Goal: Information Seeking & Learning: Learn about a topic

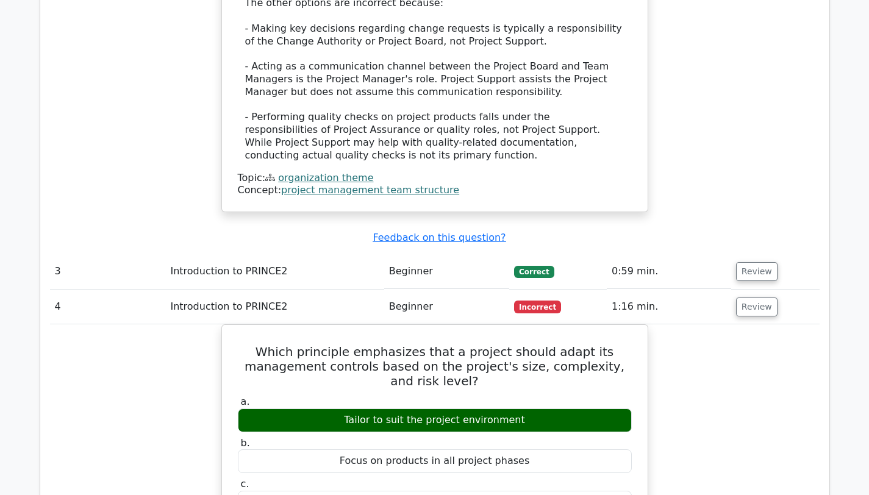
scroll to position [2099, 0]
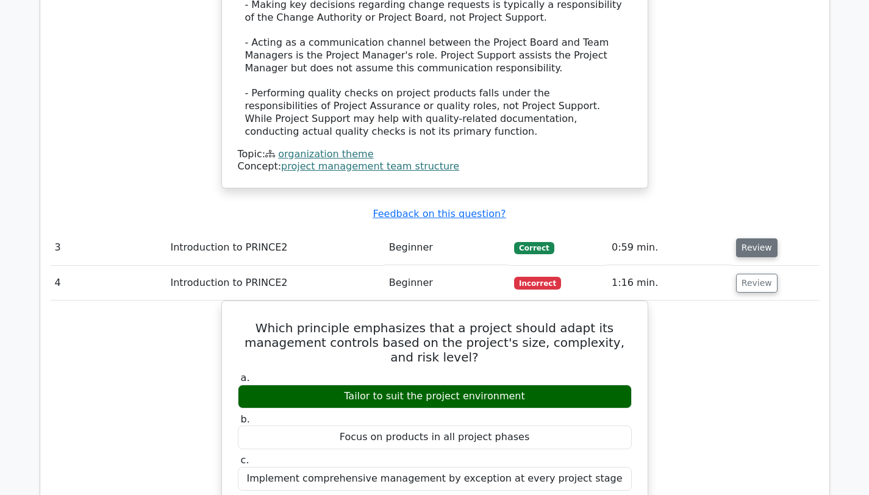
click at [755, 239] on button "Review" at bounding box center [756, 248] width 41 height 19
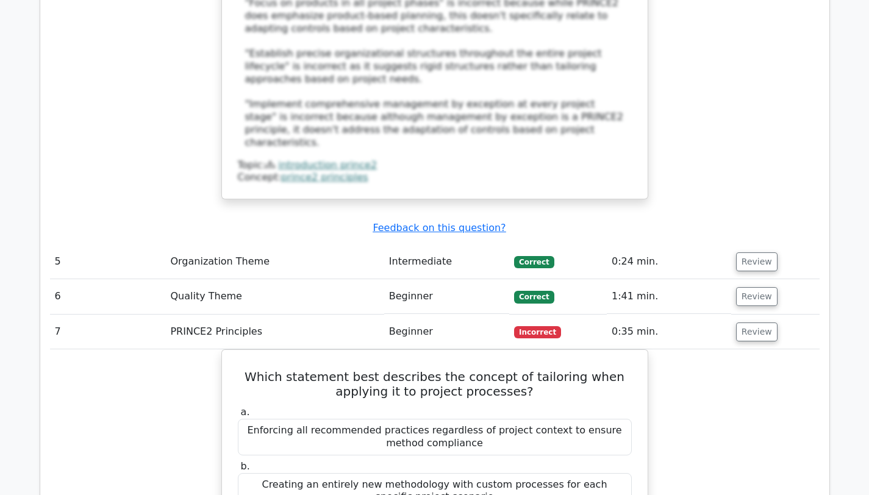
scroll to position [3485, 0]
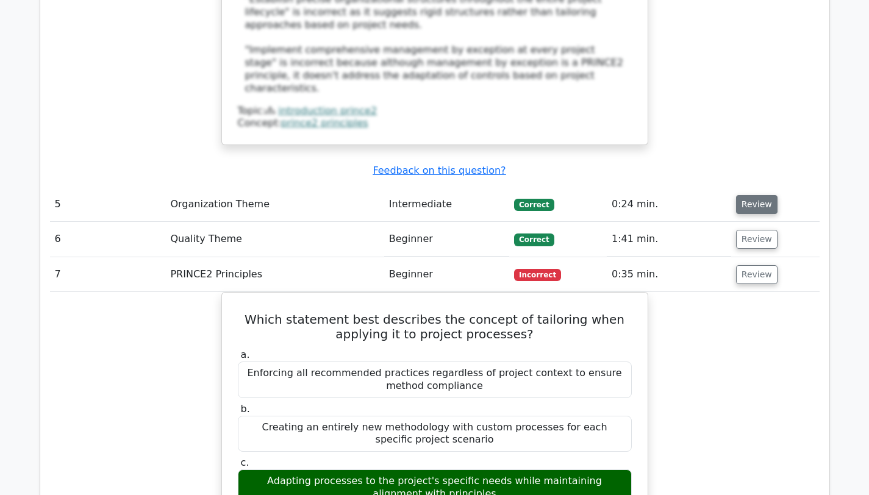
click at [762, 195] on button "Review" at bounding box center [756, 204] width 41 height 19
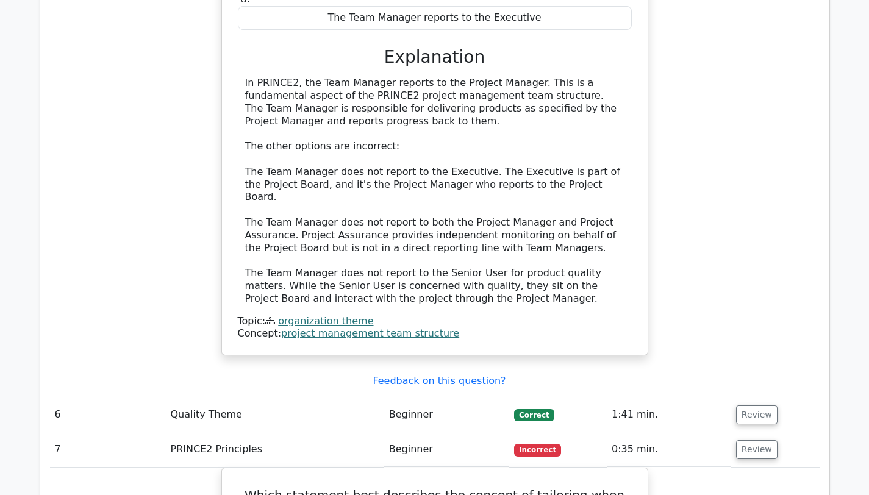
scroll to position [4025, 0]
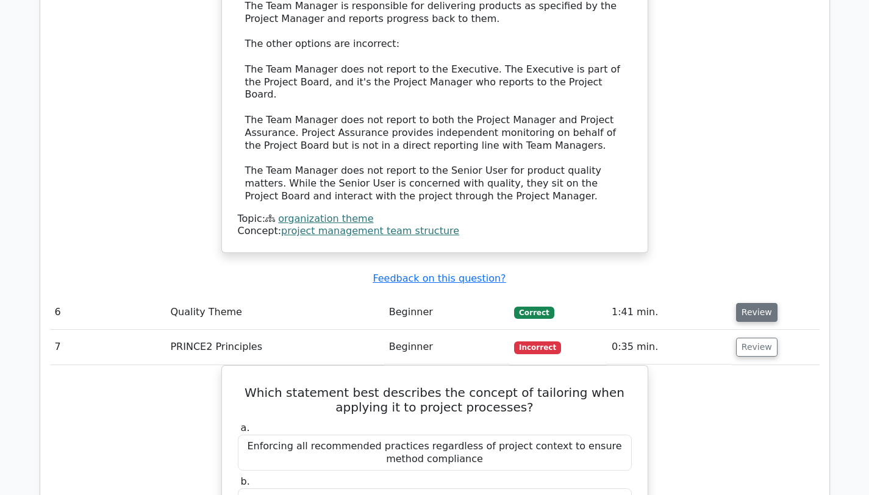
click at [765, 303] on button "Review" at bounding box center [756, 312] width 41 height 19
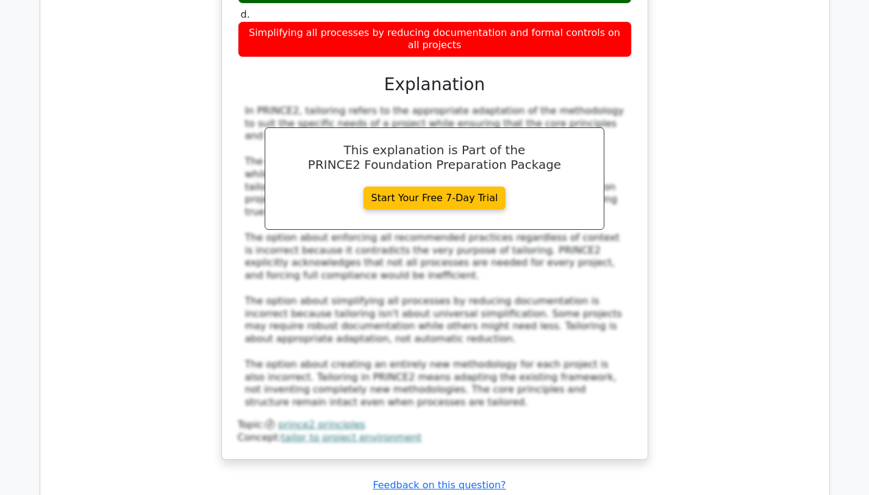
scroll to position [5400, 0]
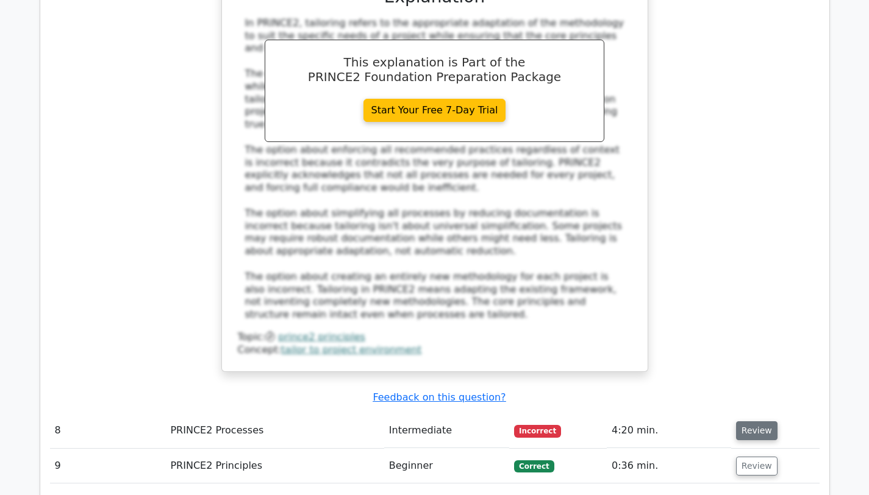
click at [760, 422] on button "Review" at bounding box center [756, 431] width 41 height 19
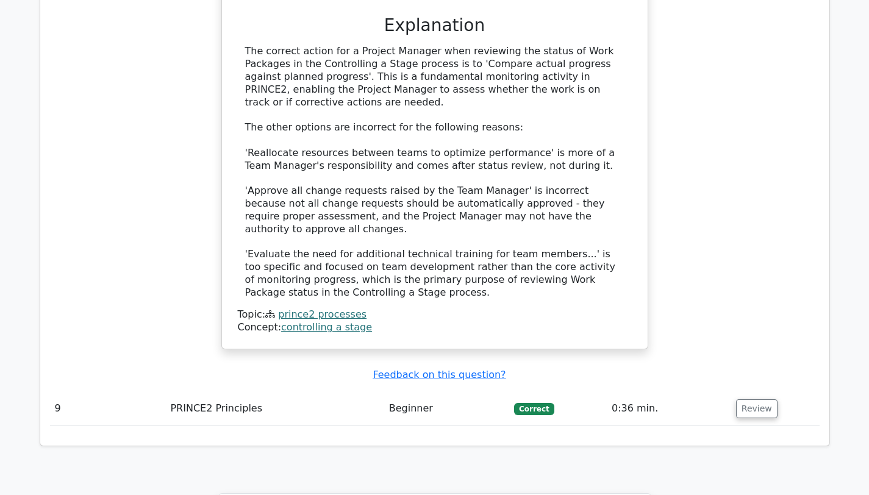
scroll to position [6133, 0]
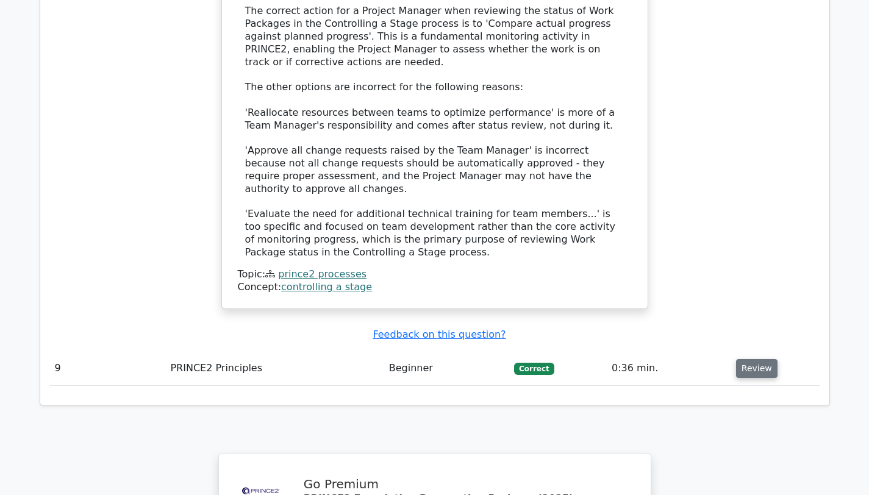
click at [747, 359] on button "Review" at bounding box center [756, 368] width 41 height 19
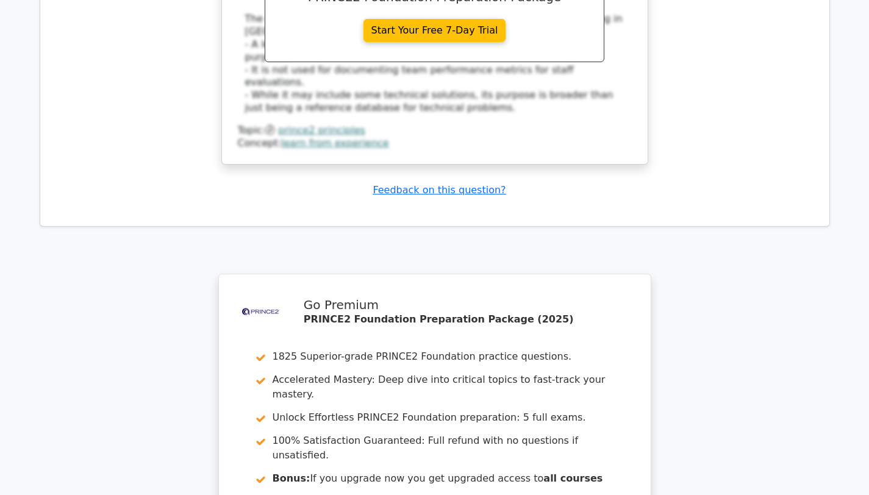
scroll to position [6931, 0]
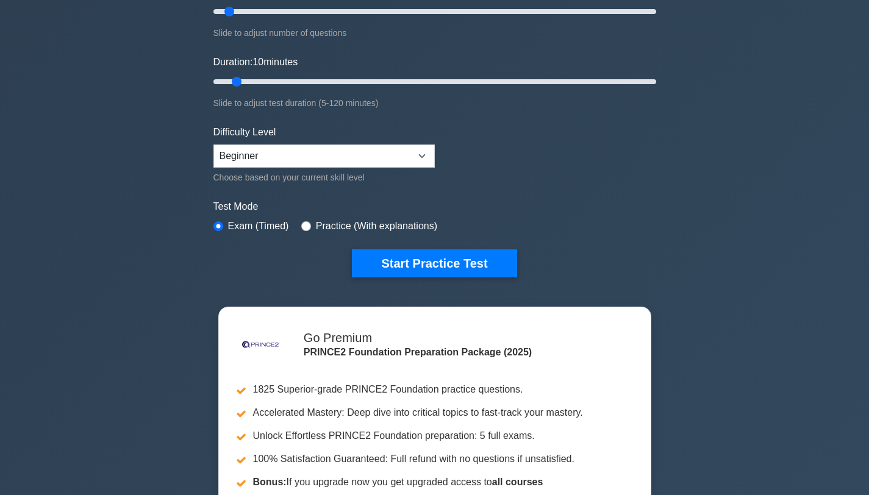
scroll to position [185, 0]
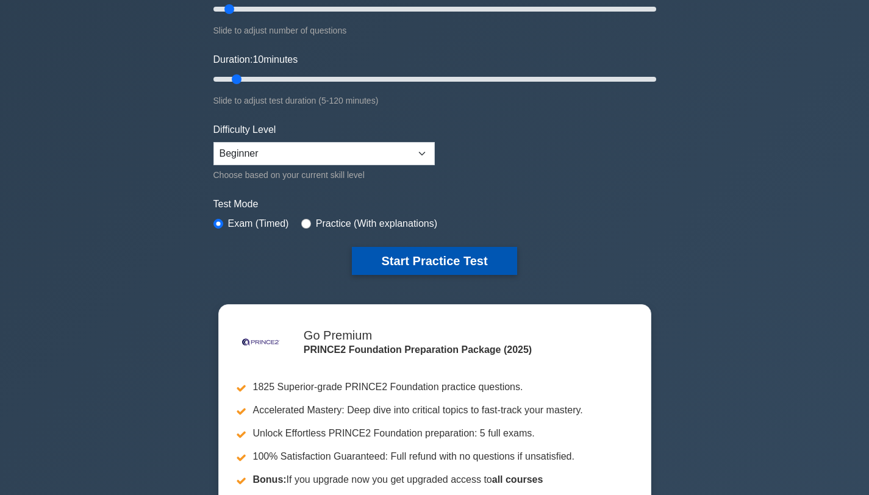
click at [433, 264] on button "Start Practice Test" at bounding box center [434, 261] width 165 height 28
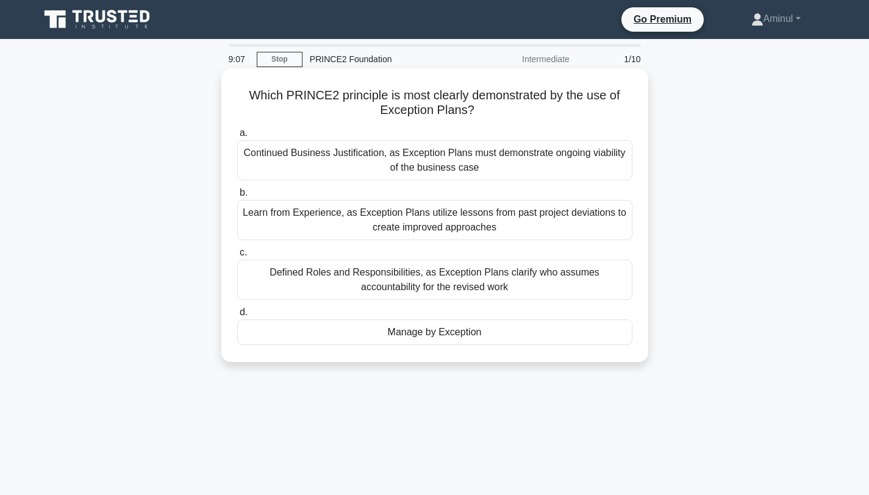
click at [456, 331] on div "Manage by Exception" at bounding box center [434, 333] width 395 height 26
click at [237, 317] on input "d. Manage by Exception" at bounding box center [237, 313] width 0 height 8
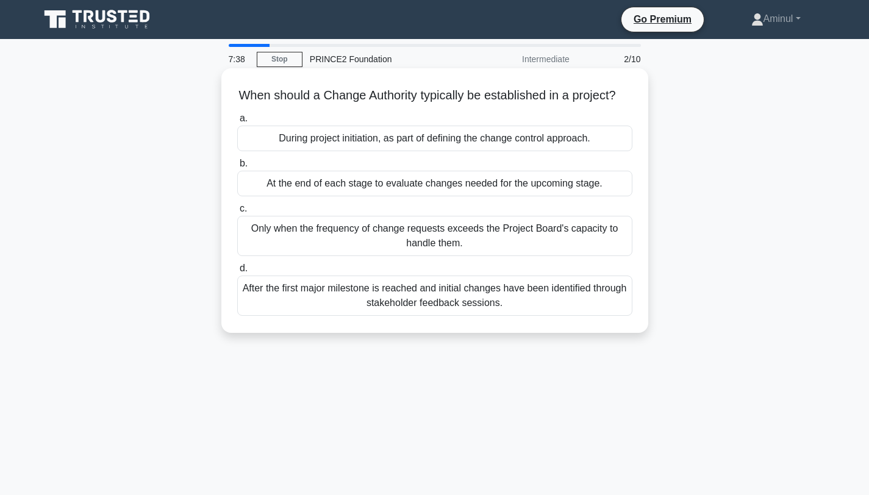
click at [594, 139] on div "During project initiation, as part of defining the change control approach." at bounding box center [434, 139] width 395 height 26
click at [237, 123] on input "a. During project initiation, as part of defining the change control approach." at bounding box center [237, 119] width 0 height 8
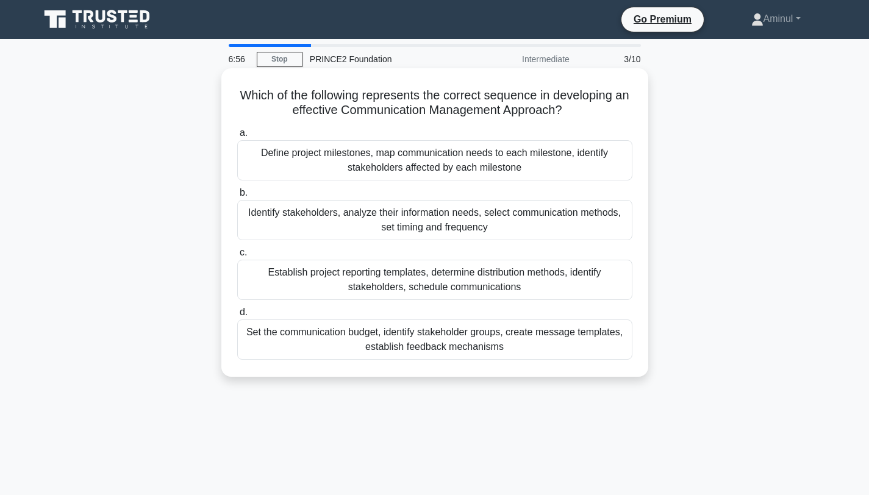
click at [522, 237] on div "Identify stakeholders, analyze their information needs, select communication me…" at bounding box center [434, 220] width 395 height 40
click at [237, 197] on input "b. Identify stakeholders, analyze their information needs, select communication…" at bounding box center [237, 193] width 0 height 8
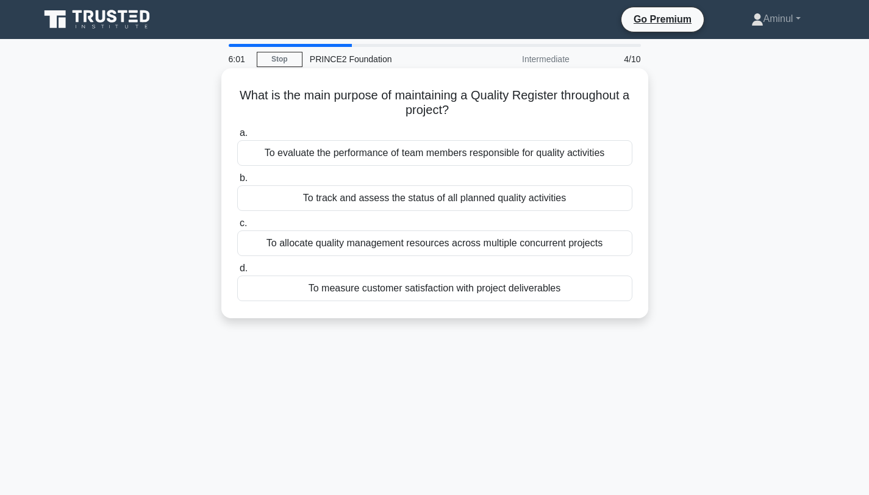
click at [489, 199] on div "To track and assess the status of all planned quality activities" at bounding box center [434, 198] width 395 height 26
click at [237, 182] on input "b. To track and assess the status of all planned quality activities" at bounding box center [237, 178] width 0 height 8
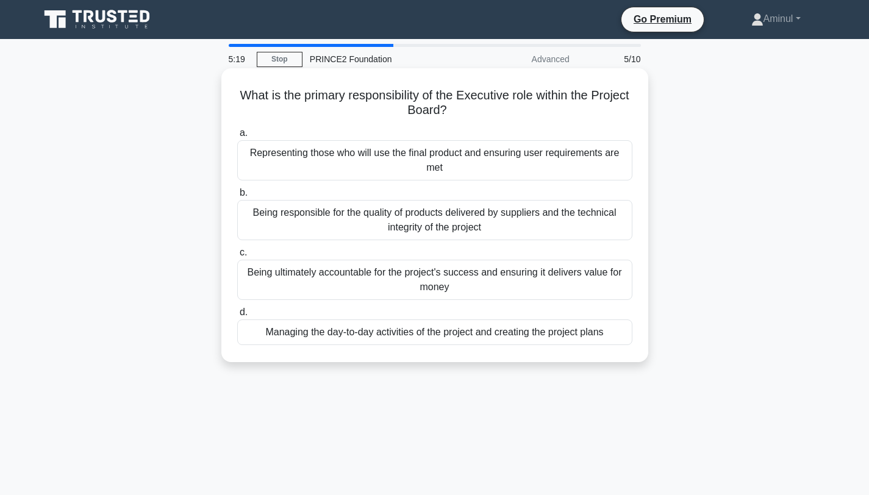
click at [479, 280] on div "Being ultimately accountable for the project's success and ensuring it delivers…" at bounding box center [434, 280] width 395 height 40
click at [237, 257] on input "c. Being ultimately accountable for the project's success and ensuring it deliv…" at bounding box center [237, 253] width 0 height 8
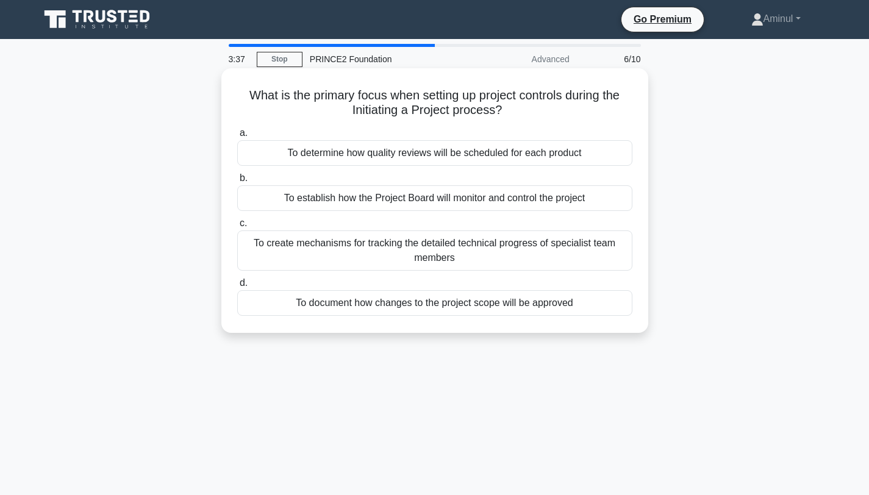
click at [457, 261] on div "To create mechanisms for tracking the detailed technical progress of specialist…" at bounding box center [434, 251] width 395 height 40
click at [237, 228] on input "c. To create mechanisms for tracking the detailed technical progress of special…" at bounding box center [237, 224] width 0 height 8
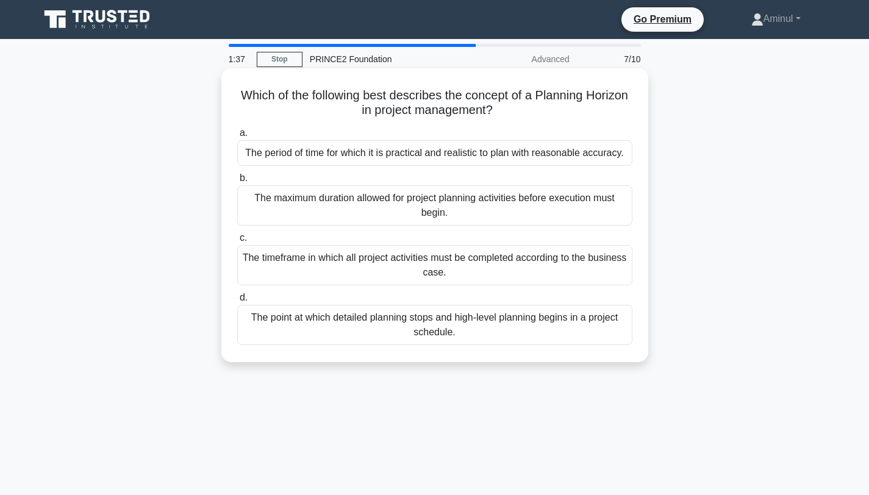
click at [575, 155] on div "The period of time for which it is practical and realistic to plan with reasona…" at bounding box center [434, 153] width 395 height 26
click at [237, 137] on input "a. The period of time for which it is practical and realistic to plan with reas…" at bounding box center [237, 133] width 0 height 8
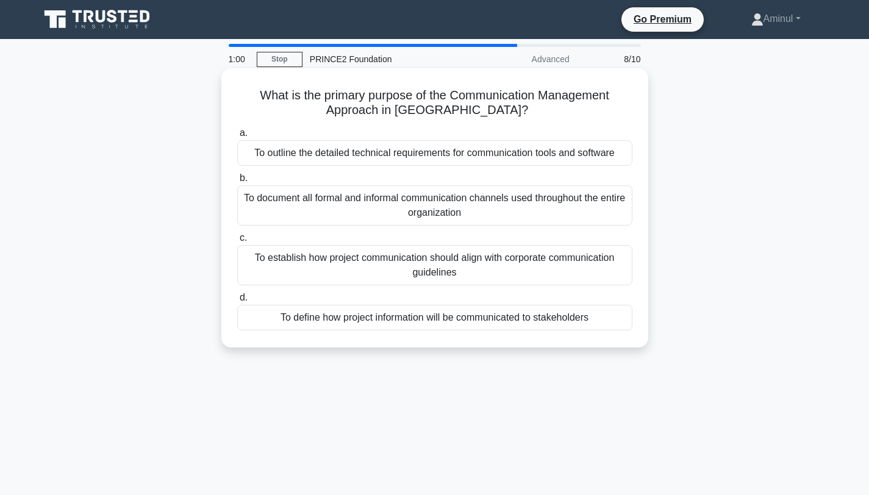
click at [562, 319] on div "To define how project information will be communicated to stakeholders" at bounding box center [434, 318] width 395 height 26
click at [237, 302] on input "d. To define how project information will be communicated to stakeholders" at bounding box center [237, 298] width 0 height 8
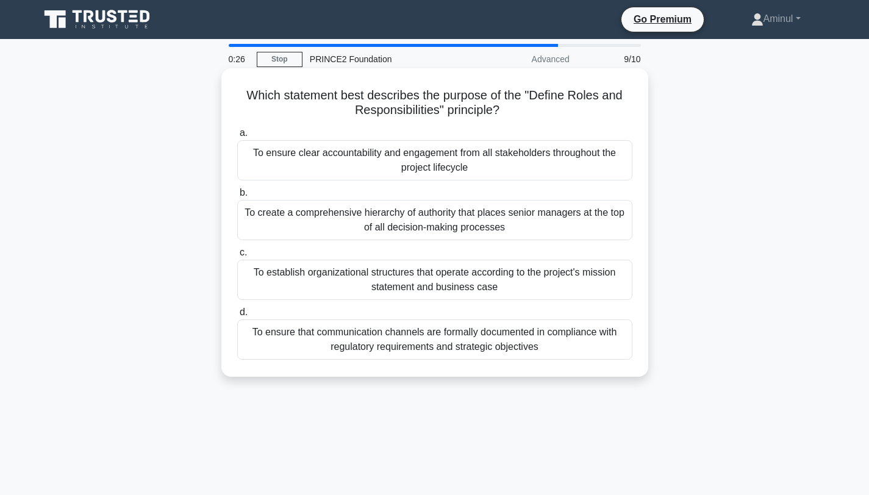
click at [547, 157] on div "To ensure clear accountability and engagement from all stakeholders throughout …" at bounding box center [434, 160] width 395 height 40
click at [237, 137] on input "a. To ensure clear accountability and engagement from all stakeholders througho…" at bounding box center [237, 133] width 0 height 8
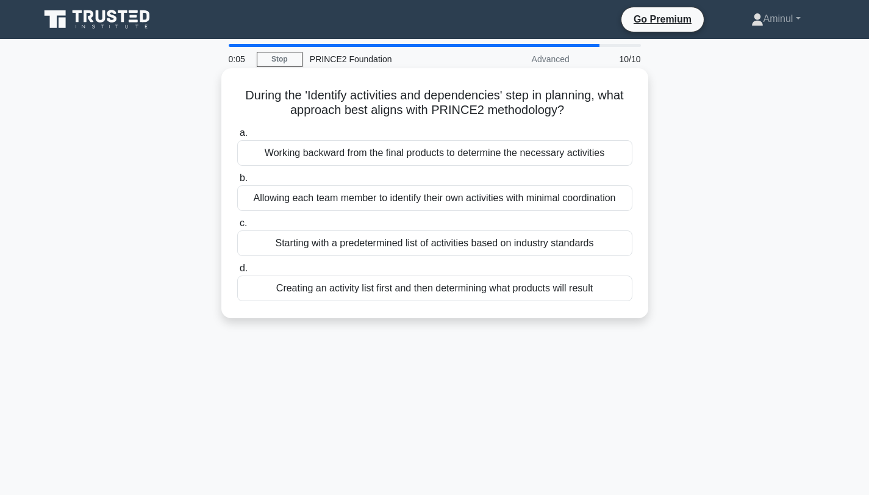
click at [491, 201] on div "Allowing each team member to identify their own activities with minimal coordin…" at bounding box center [434, 198] width 395 height 26
click at [237, 182] on input "b. Allowing each team member to identify their own activities with minimal coor…" at bounding box center [237, 178] width 0 height 8
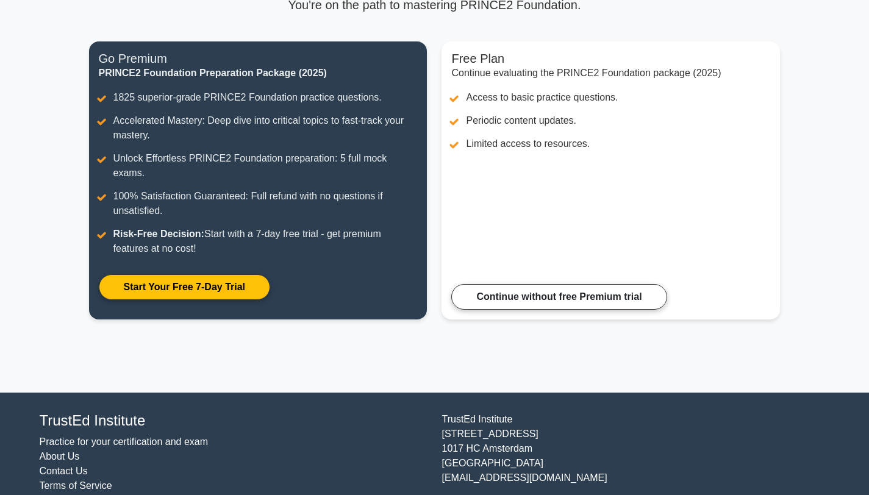
scroll to position [143, 0]
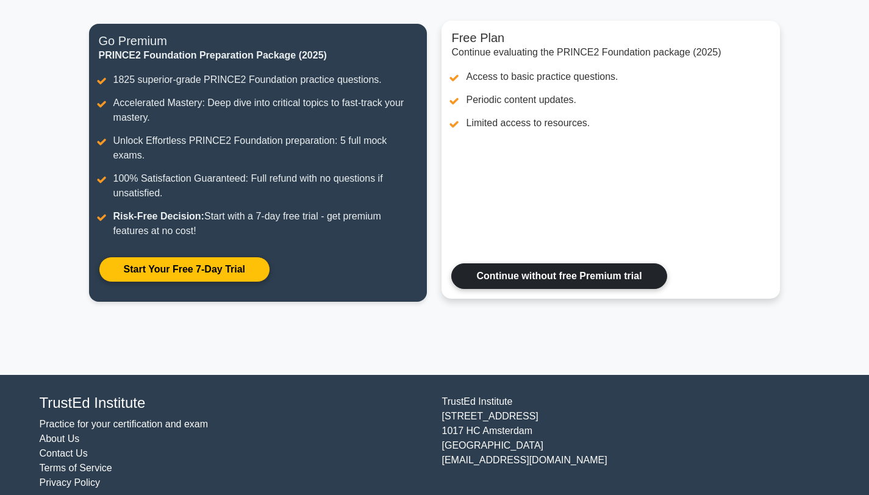
click at [509, 264] on link "Continue without free Premium trial" at bounding box center [558, 277] width 215 height 26
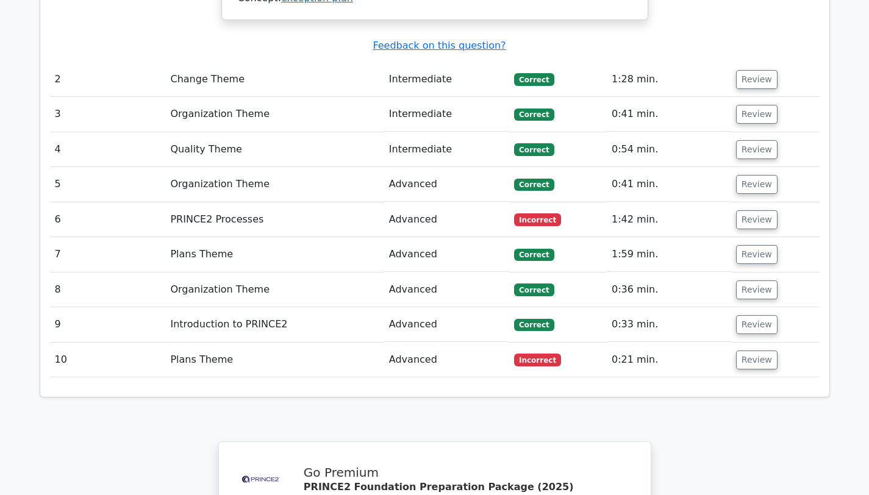
scroll to position [1608, 0]
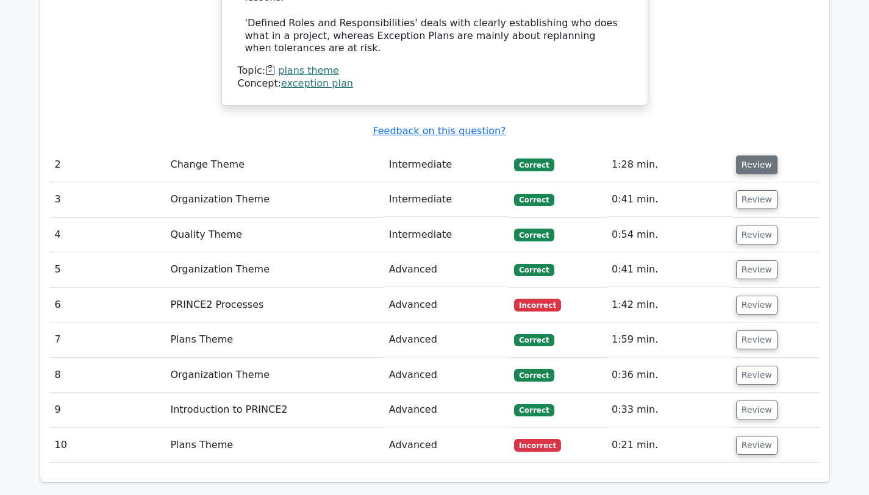
click at [760, 156] on button "Review" at bounding box center [756, 165] width 41 height 19
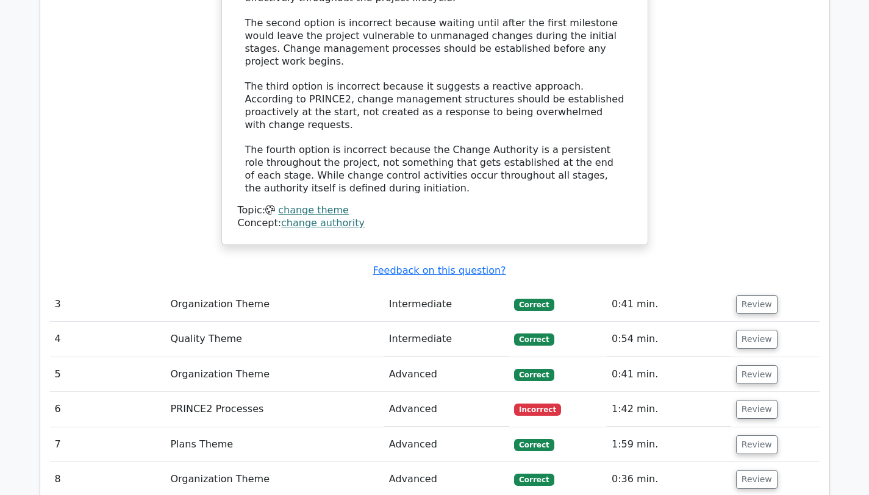
scroll to position [2154, 0]
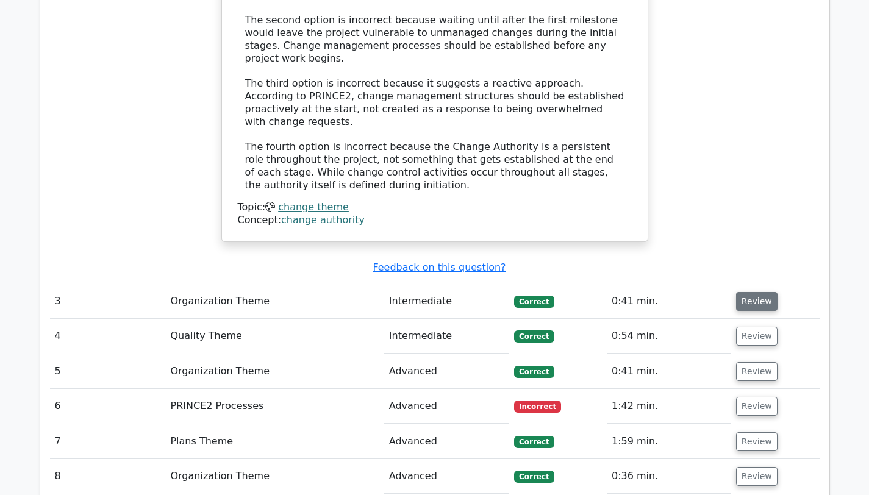
click at [744, 292] on button "Review" at bounding box center [756, 301] width 41 height 19
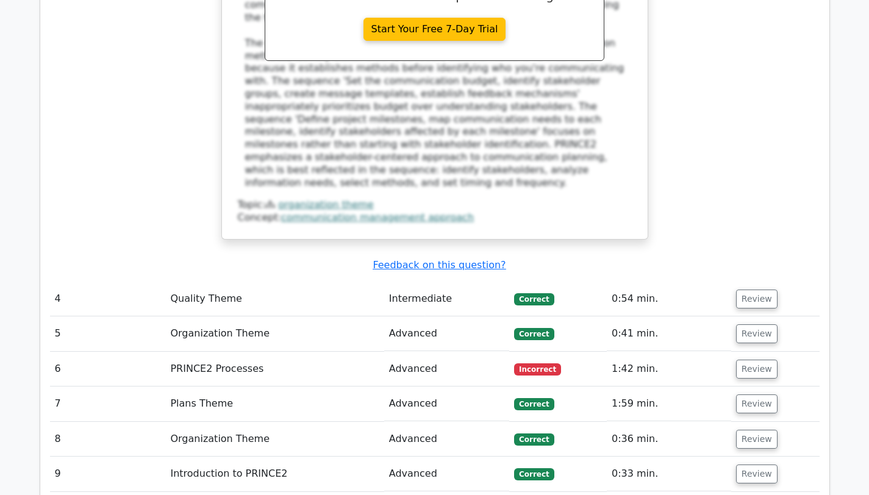
scroll to position [2897, 0]
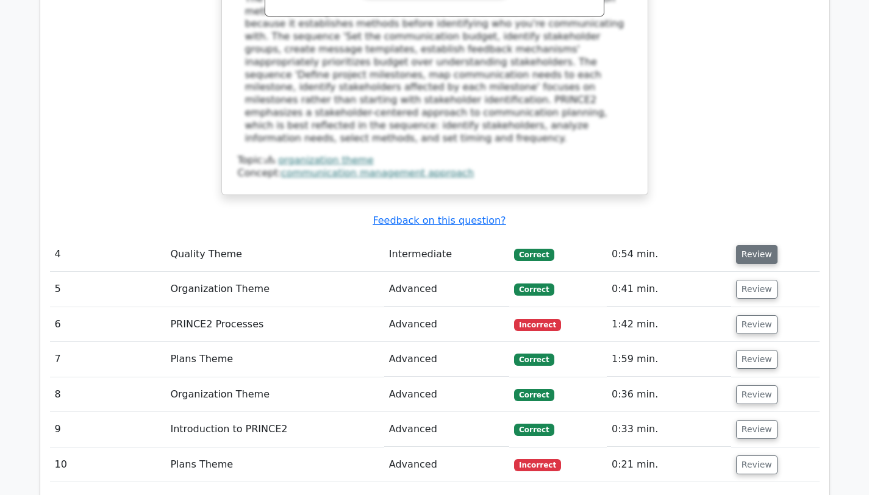
click at [767, 245] on button "Review" at bounding box center [756, 254] width 41 height 19
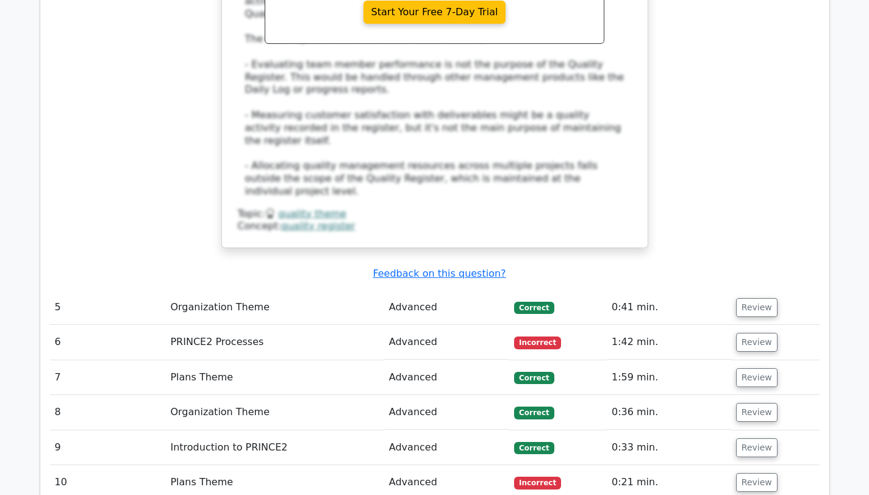
scroll to position [3535, 0]
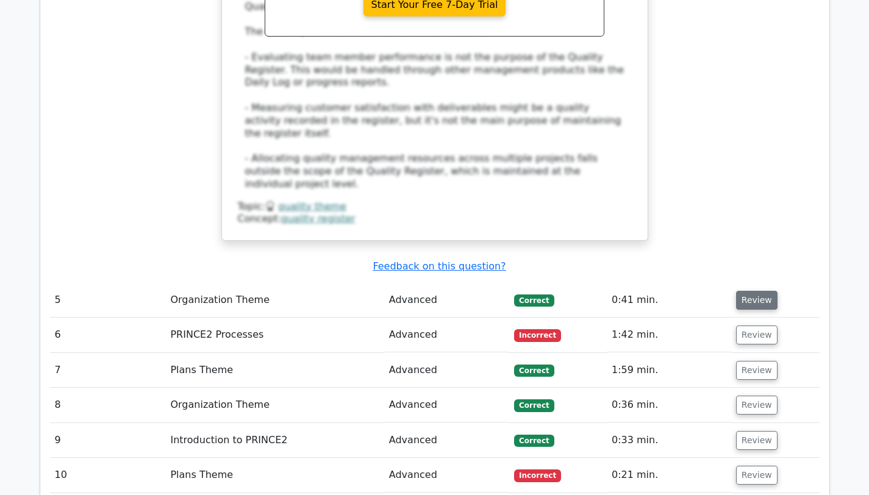
click at [755, 291] on button "Review" at bounding box center [756, 300] width 41 height 19
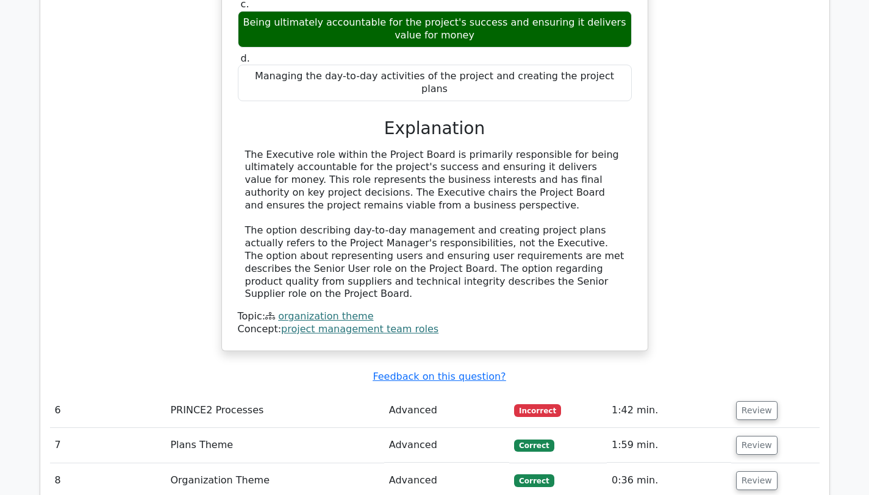
scroll to position [4022, 0]
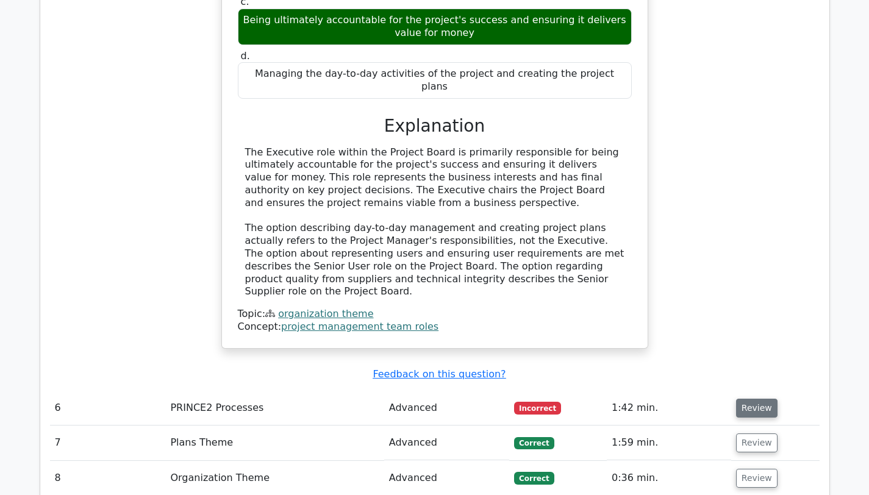
click at [759, 399] on button "Review" at bounding box center [756, 408] width 41 height 19
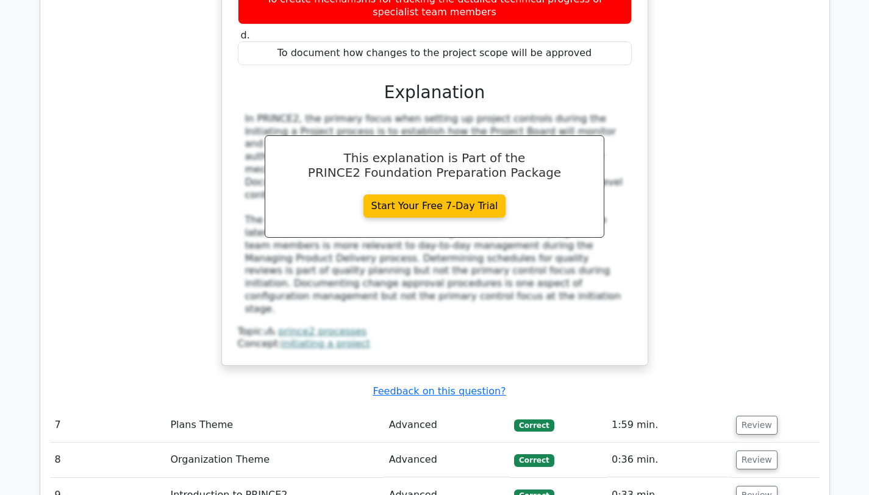
scroll to position [4690, 0]
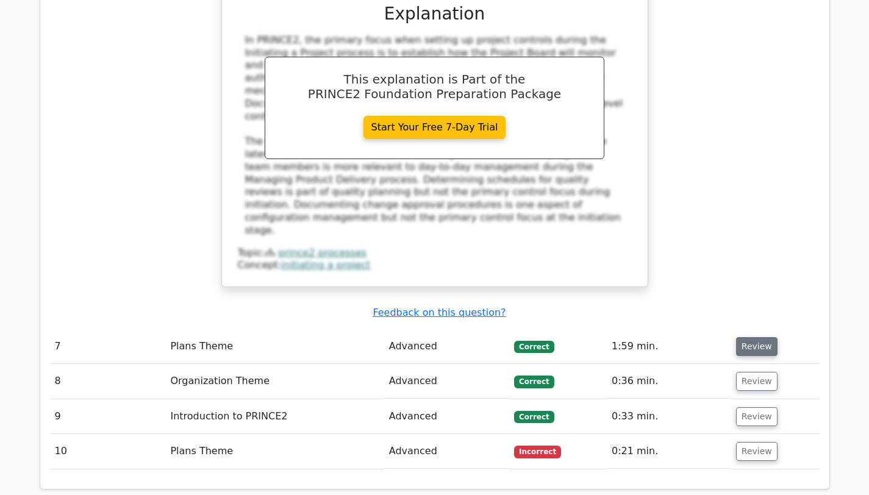
click at [758, 337] on button "Review" at bounding box center [756, 346] width 41 height 19
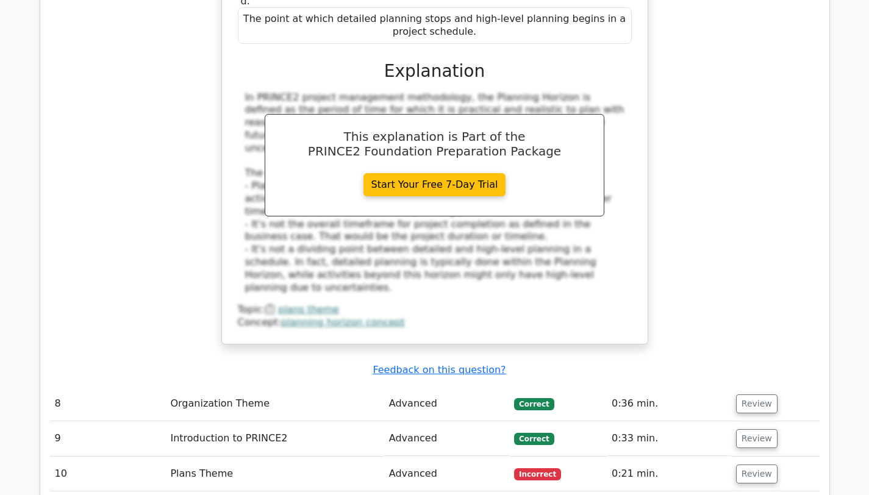
scroll to position [5327, 0]
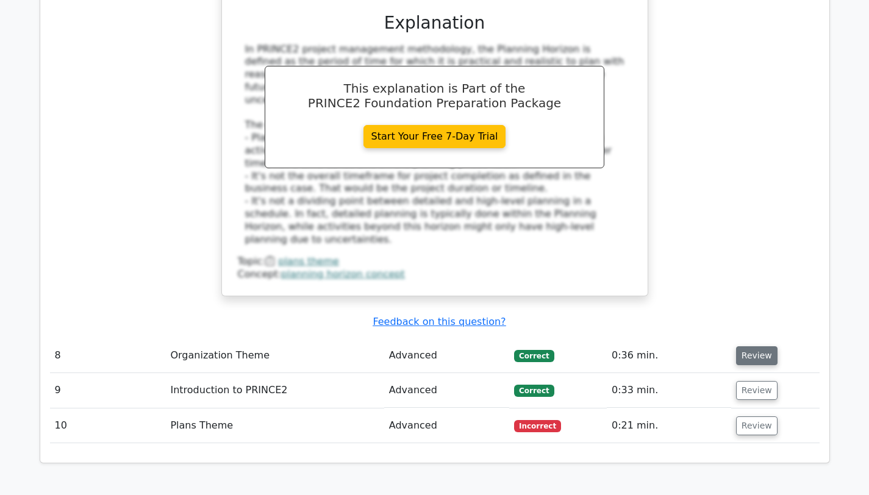
click at [755, 347] on button "Review" at bounding box center [756, 356] width 41 height 19
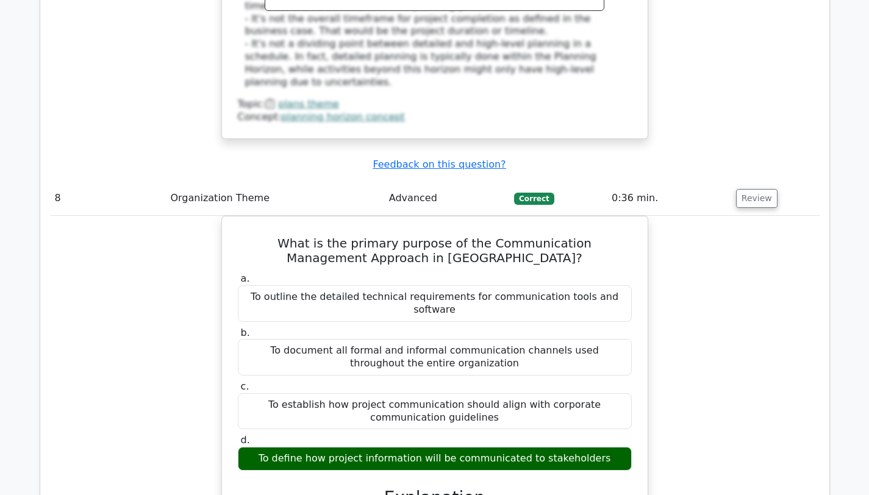
scroll to position [5499, 0]
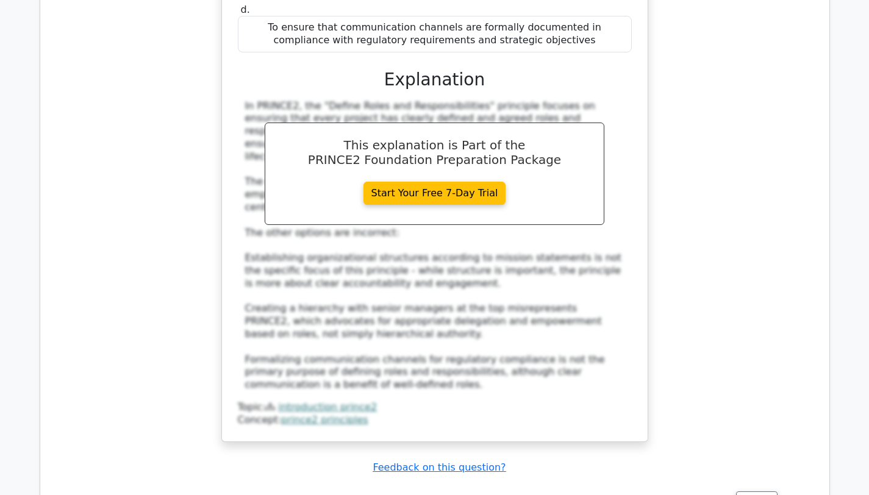
scroll to position [6338, 0]
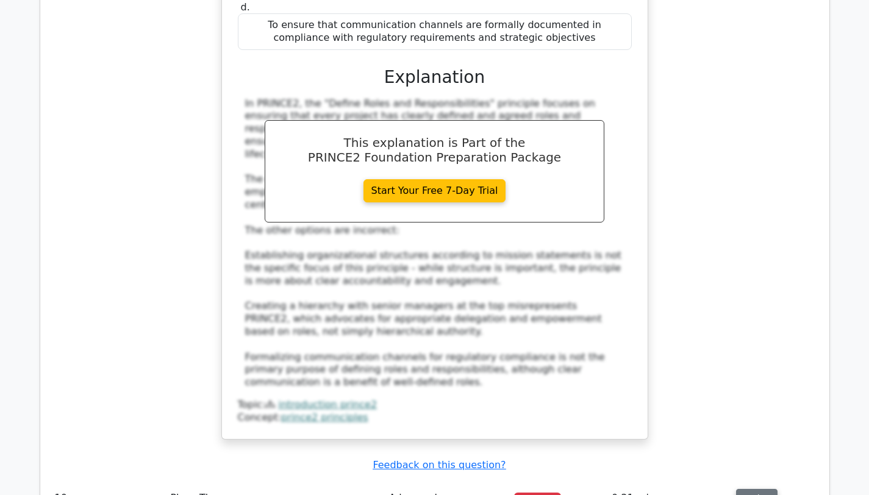
click at [755, 489] on button "Review" at bounding box center [756, 498] width 41 height 19
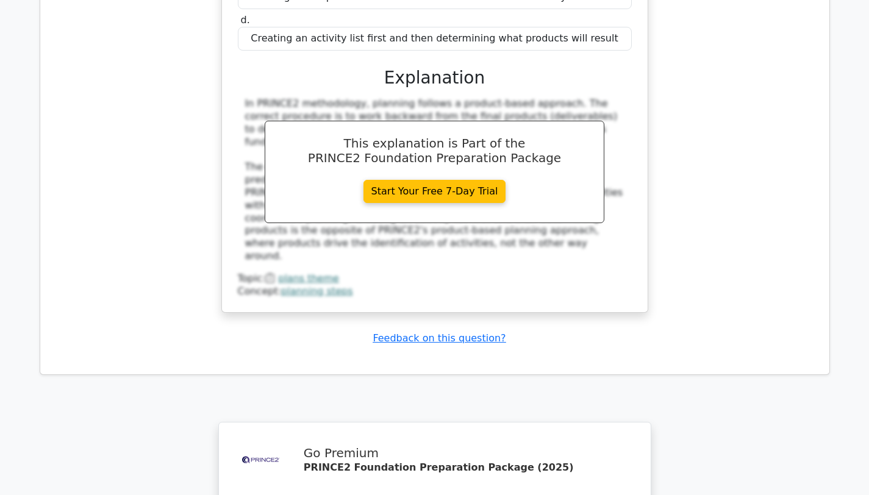
scroll to position [7230, 0]
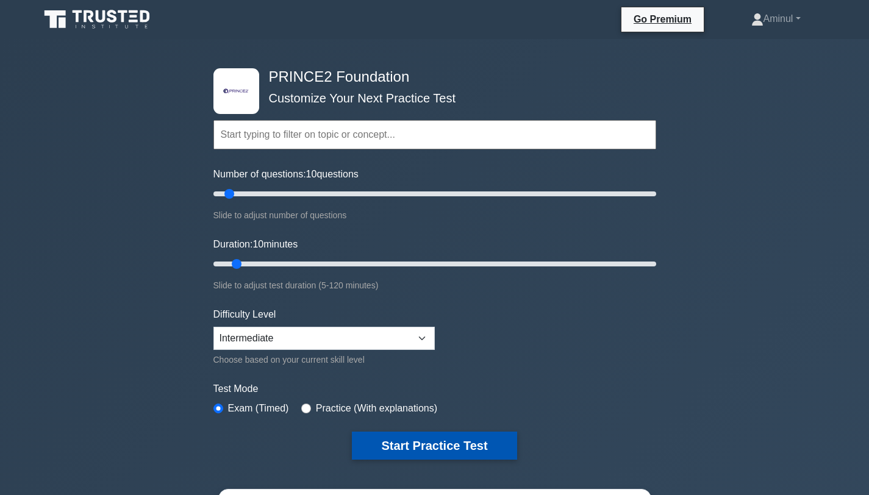
click at [453, 445] on button "Start Practice Test" at bounding box center [434, 446] width 165 height 28
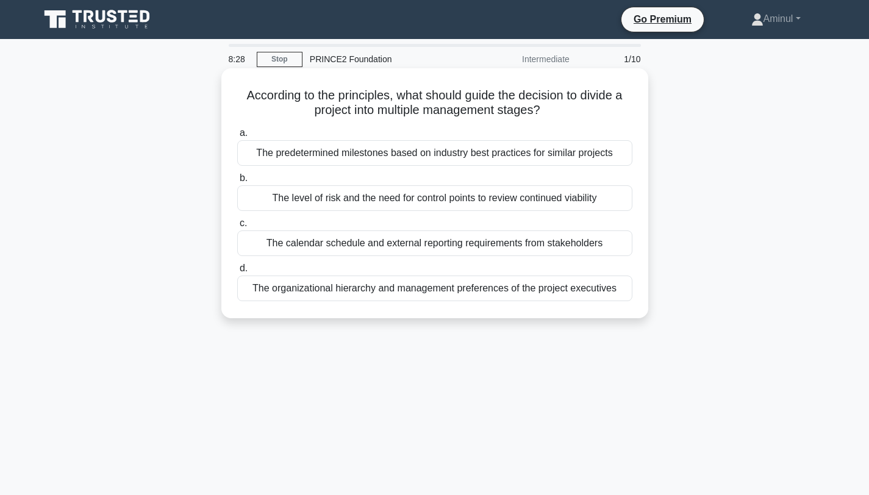
click at [606, 200] on div "The level of risk and the need for control points to review continued viability" at bounding box center [434, 198] width 395 height 26
click at [237, 182] on input "b. The level of risk and the need for control points to review continued viabil…" at bounding box center [237, 178] width 0 height 8
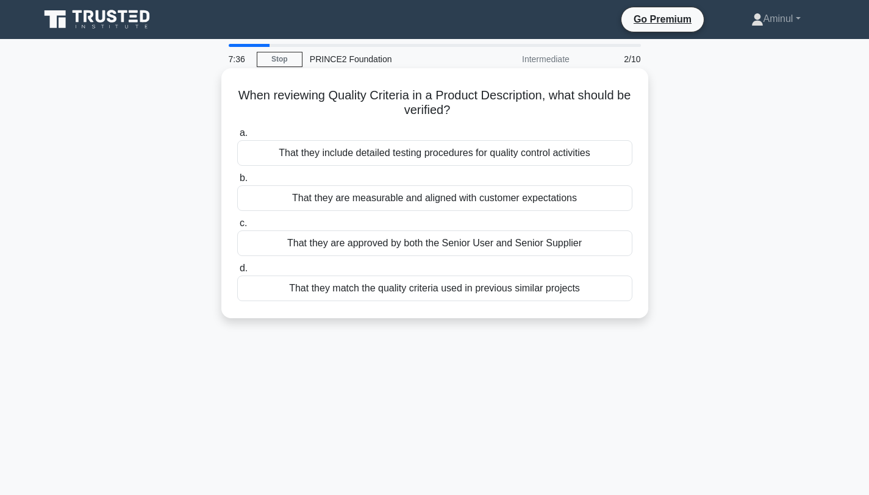
click at [606, 202] on div "That they are measurable and aligned with customer expectations" at bounding box center [434, 198] width 395 height 26
click at [237, 182] on input "b. That they are measurable and aligned with customer expectations" at bounding box center [237, 178] width 0 height 8
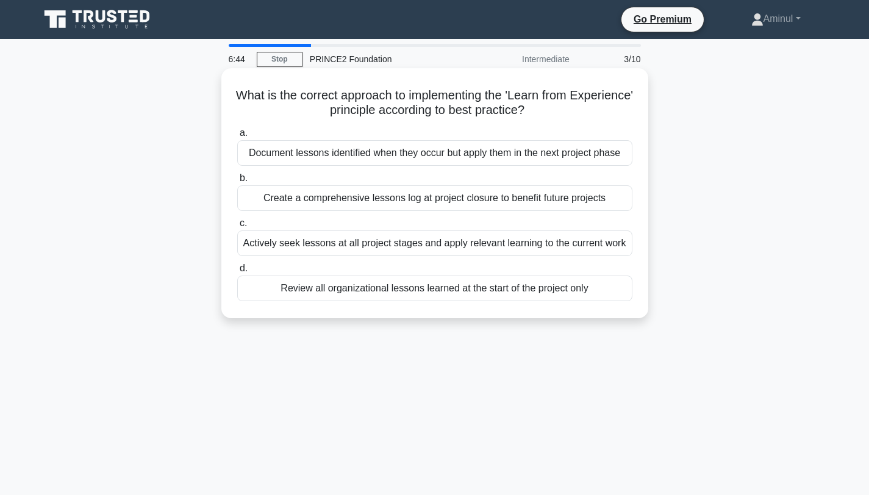
click at [607, 198] on div "Create a comprehensive lessons log at project closure to benefit future projects" at bounding box center [434, 198] width 395 height 26
click at [237, 182] on input "b. Create a comprehensive lessons log at project closure to benefit future proj…" at bounding box center [237, 178] width 0 height 8
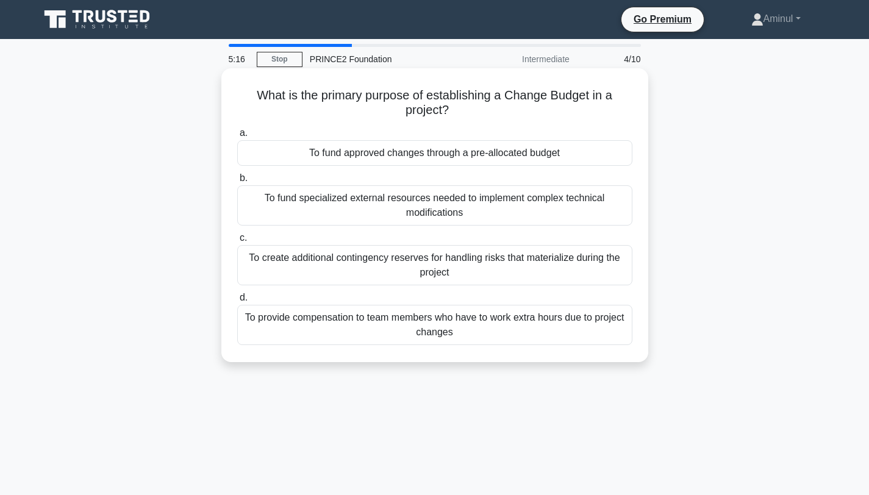
click at [469, 276] on div "To create additional contingency reserves for handling risks that materialize d…" at bounding box center [434, 265] width 395 height 40
click at [237, 242] on input "c. To create additional contingency reserves for handling risks that materializ…" at bounding box center [237, 238] width 0 height 8
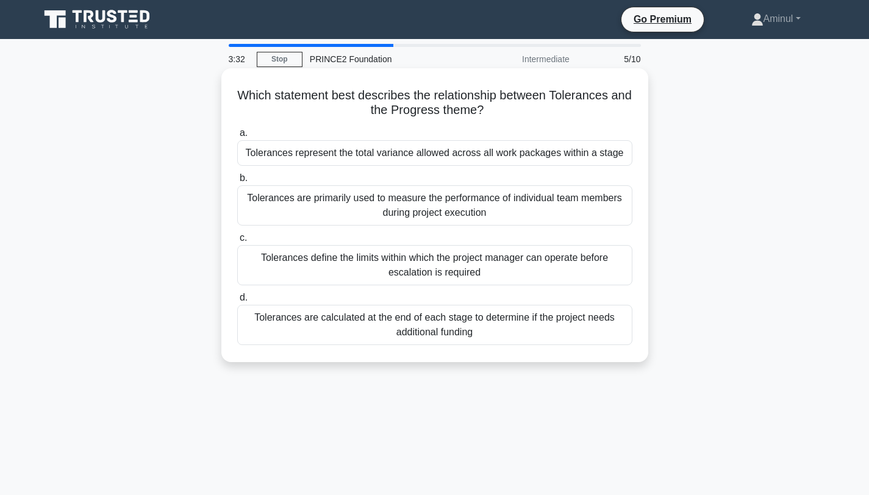
click at [573, 265] on div "Tolerances define the limits within which the project manager can operate befor…" at bounding box center [434, 265] width 395 height 40
click at [237, 242] on input "c. Tolerances define the limits within which the project manager can operate be…" at bounding box center [237, 238] width 0 height 8
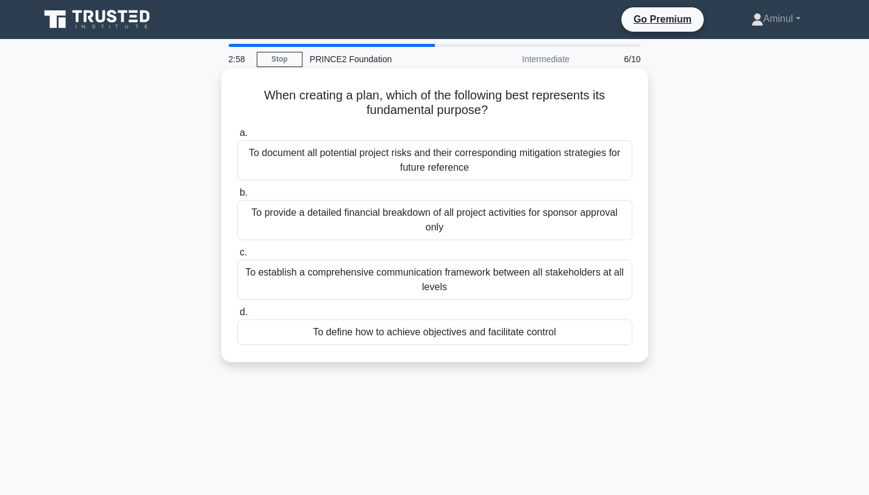
click at [525, 336] on div "To define how to achieve objectives and facilitate control" at bounding box center [434, 333] width 395 height 26
click at [237, 317] on input "d. To define how to achieve objectives and facilitate control" at bounding box center [237, 313] width 0 height 8
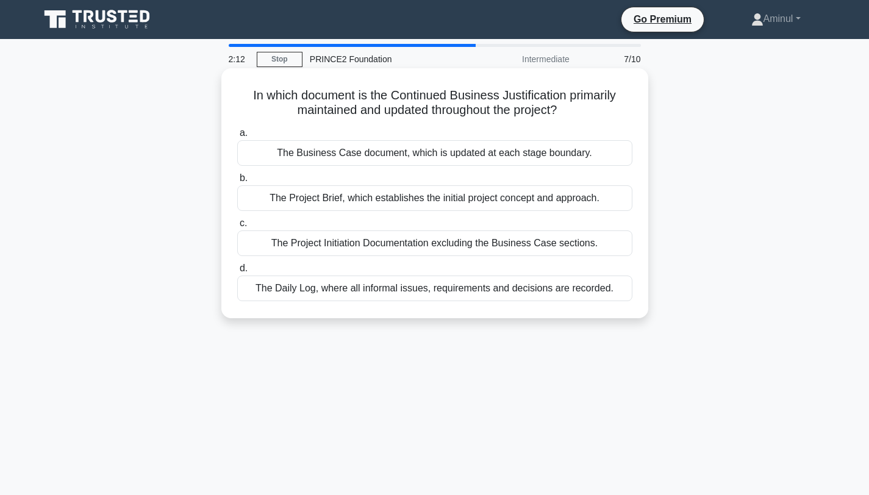
click at [548, 158] on div "The Business Case document, which is updated at each stage boundary." at bounding box center [434, 153] width 395 height 26
click at [237, 137] on input "a. The Business Case document, which is updated at each stage boundary." at bounding box center [237, 133] width 0 height 8
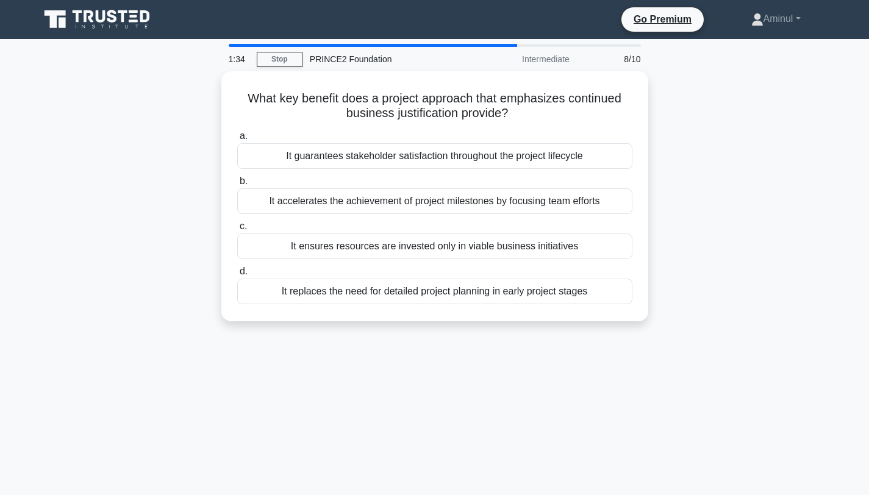
click at [548, 158] on div "It guarantees stakeholder satisfaction throughout the project lifecycle" at bounding box center [434, 156] width 395 height 26
click at [237, 140] on input "a. It guarantees stakeholder satisfaction throughout the project lifecycle" at bounding box center [237, 136] width 0 height 8
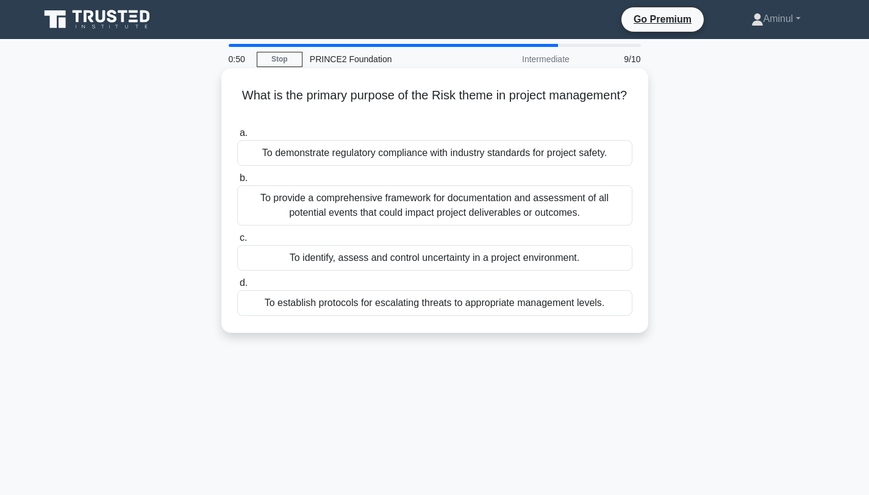
click at [585, 266] on div "To identify, assess and control uncertainty in a project environment." at bounding box center [434, 258] width 395 height 26
click at [237, 242] on input "c. To identify, assess and control uncertainty in a project environment." at bounding box center [237, 238] width 0 height 8
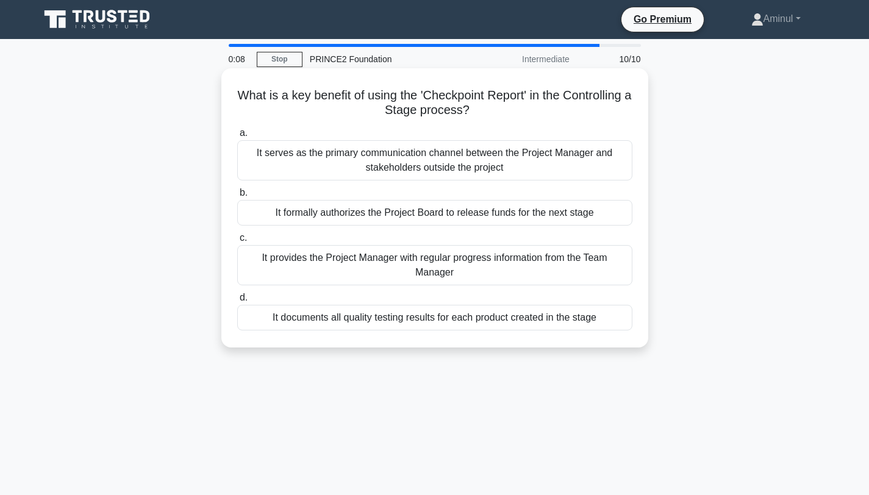
click at [553, 273] on div "It provides the Project Manager with regular progress information from the Team…" at bounding box center [434, 265] width 395 height 40
click at [237, 242] on input "c. It provides the Project Manager with regular progress information from the T…" at bounding box center [237, 238] width 0 height 8
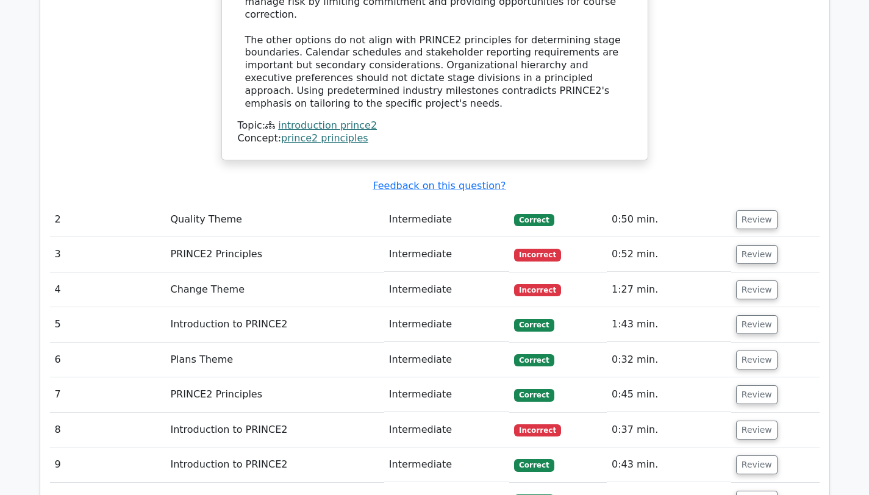
scroll to position [1420, 0]
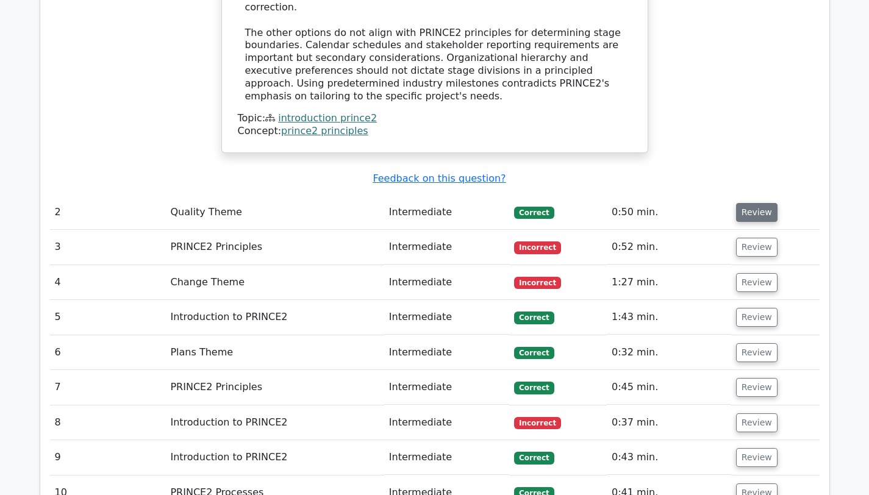
click at [754, 203] on button "Review" at bounding box center [756, 212] width 41 height 19
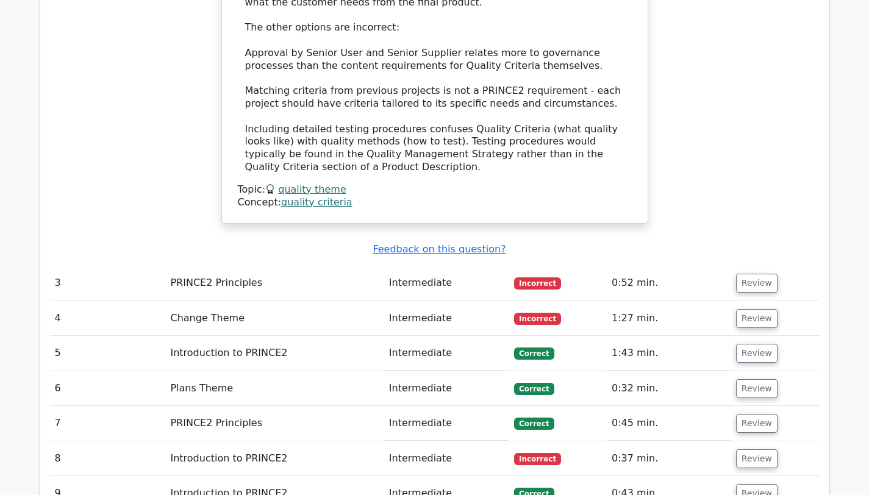
scroll to position [1995, 0]
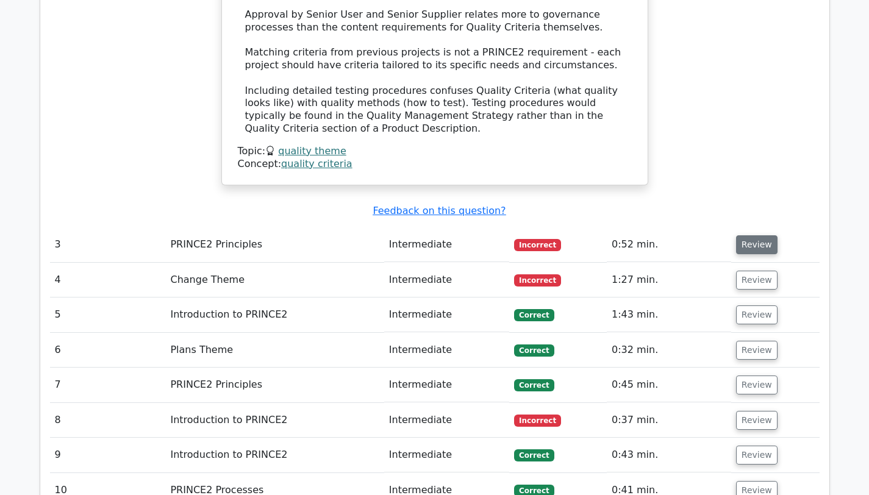
click at [761, 235] on button "Review" at bounding box center [756, 244] width 41 height 19
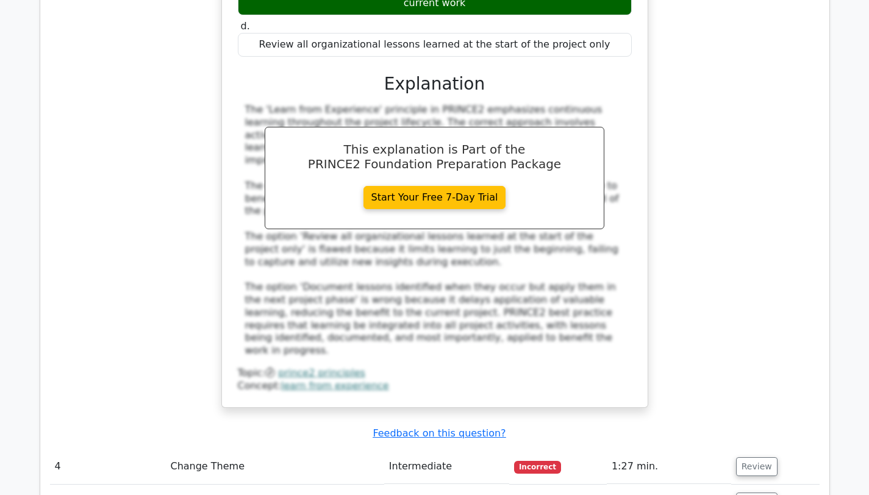
scroll to position [2511, 0]
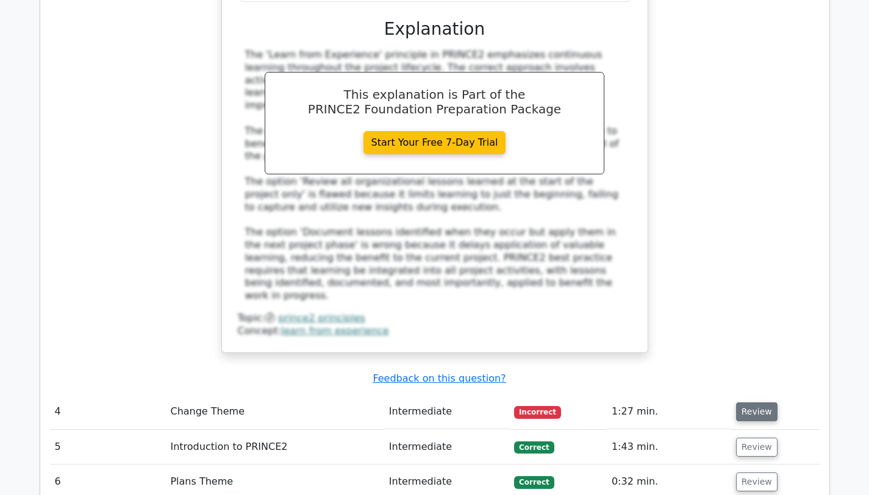
click at [753, 403] on button "Review" at bounding box center [756, 412] width 41 height 19
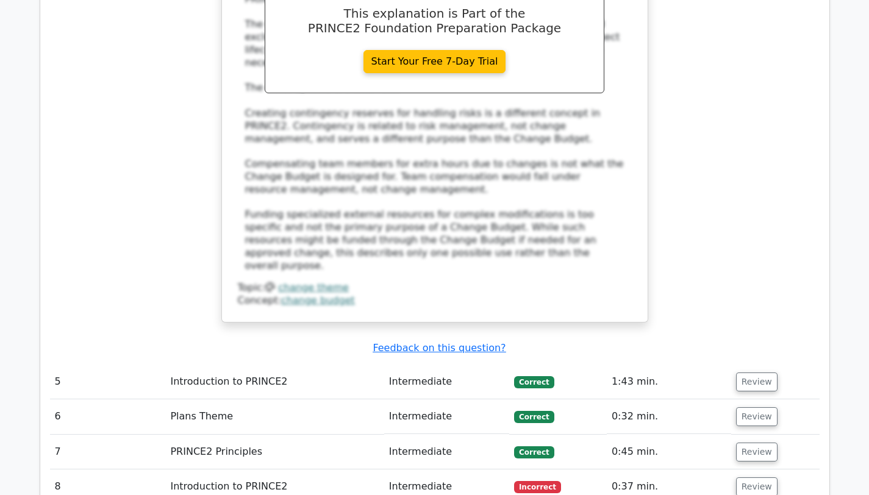
scroll to position [3314, 0]
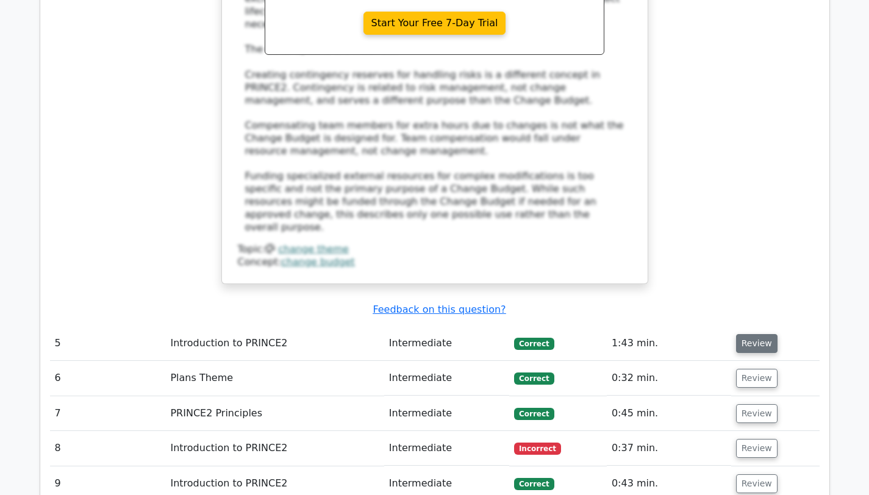
click at [758, 334] on button "Review" at bounding box center [756, 343] width 41 height 19
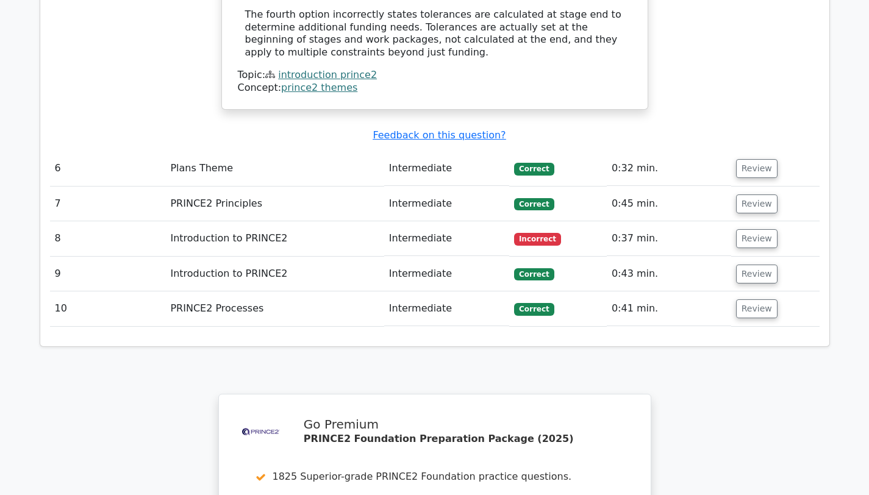
scroll to position [4067, 0]
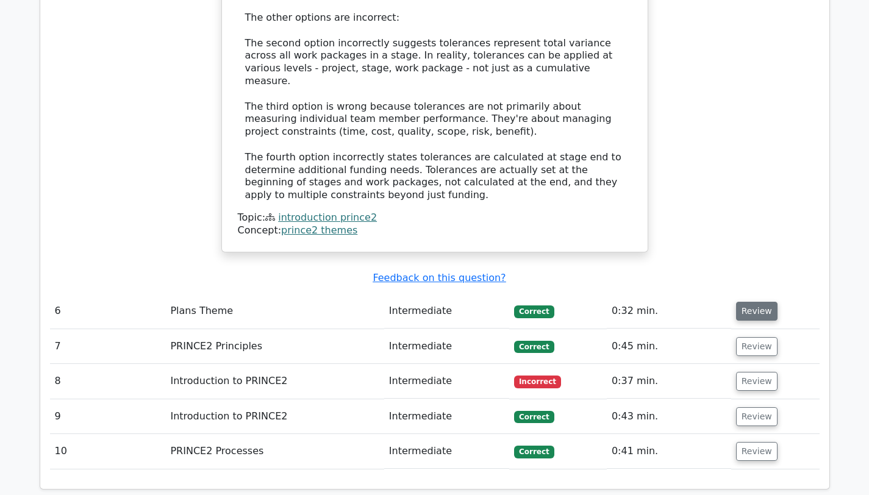
click at [764, 302] on button "Review" at bounding box center [756, 311] width 41 height 19
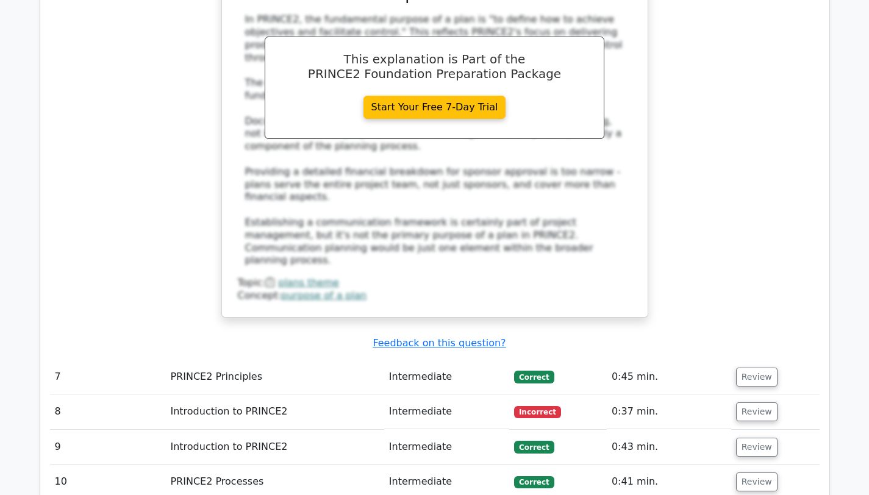
scroll to position [4779, 0]
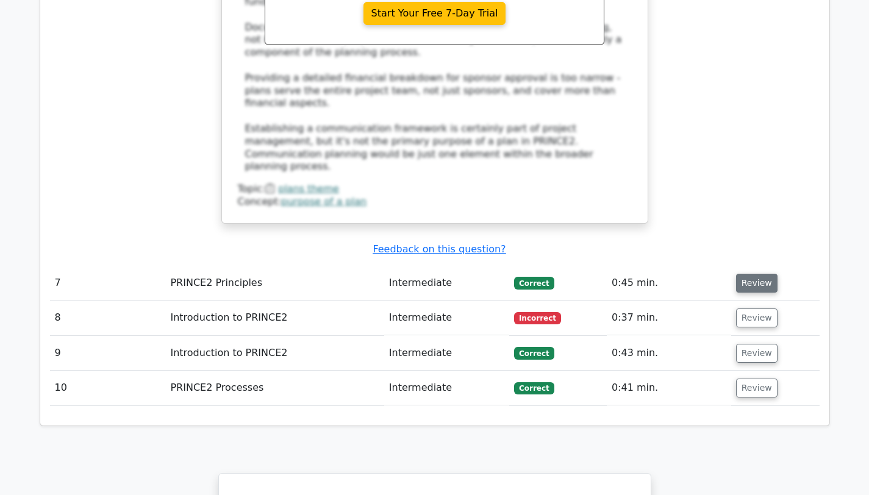
click at [760, 274] on button "Review" at bounding box center [756, 283] width 41 height 19
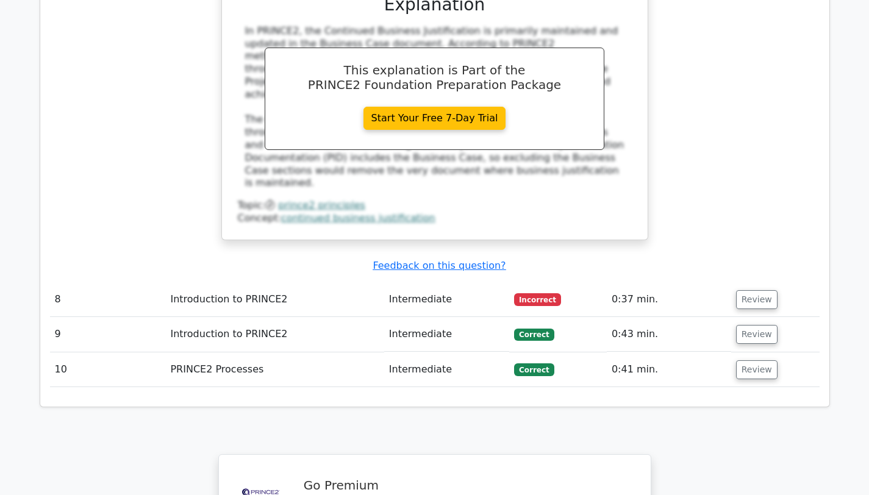
scroll to position [5346, 0]
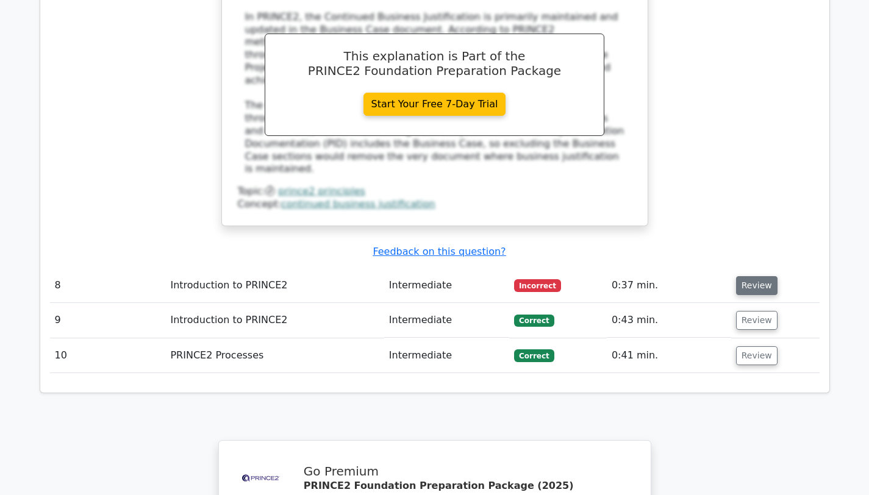
click at [742, 276] on button "Review" at bounding box center [756, 285] width 41 height 19
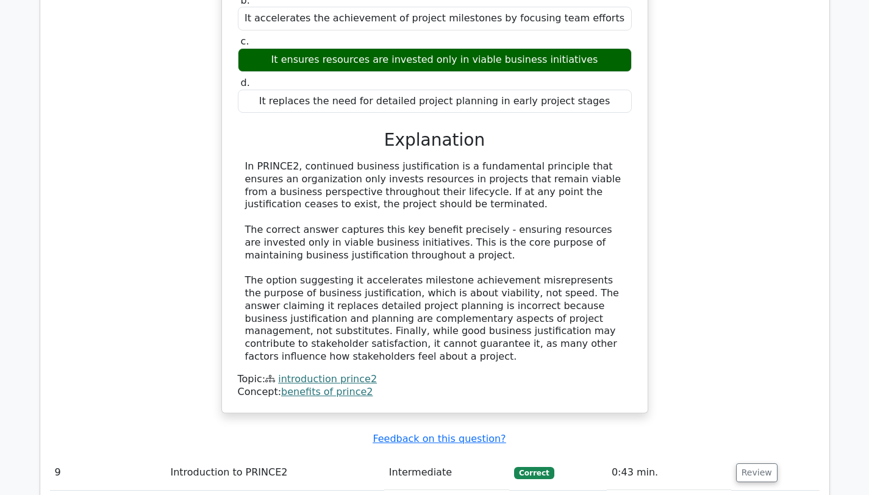
scroll to position [5777, 0]
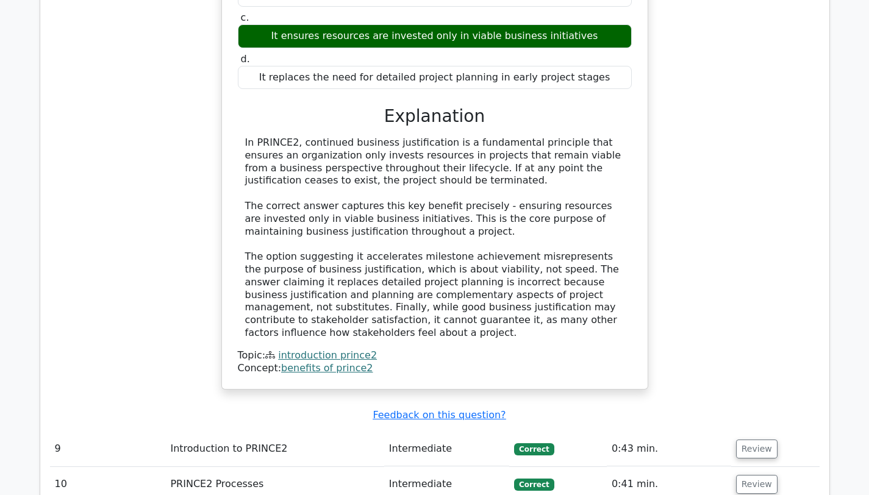
click at [708, 467] on td "0:41 min." at bounding box center [669, 484] width 124 height 35
click at [760, 440] on button "Review" at bounding box center [756, 449] width 41 height 19
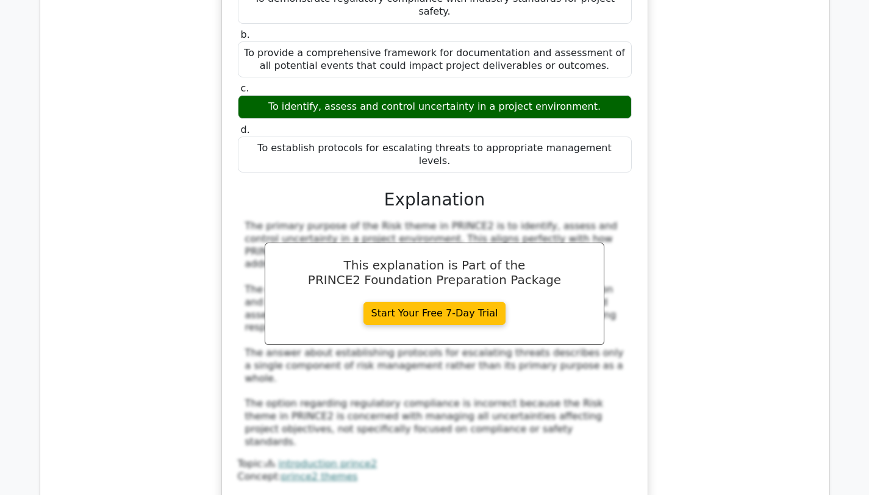
scroll to position [6352, 0]
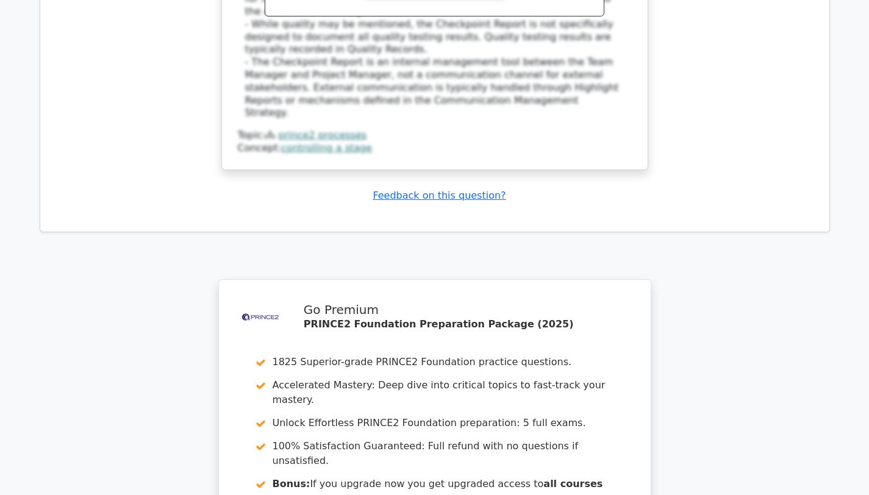
scroll to position [7341, 0]
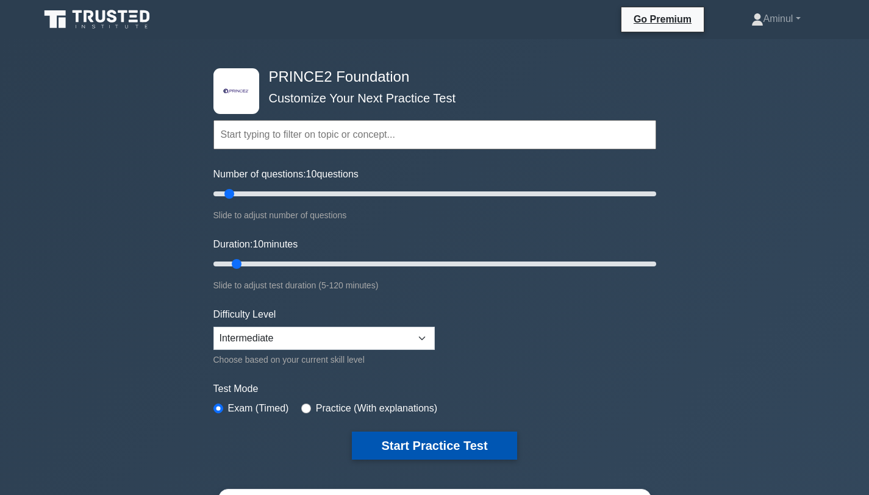
click at [413, 445] on button "Start Practice Test" at bounding box center [434, 446] width 165 height 28
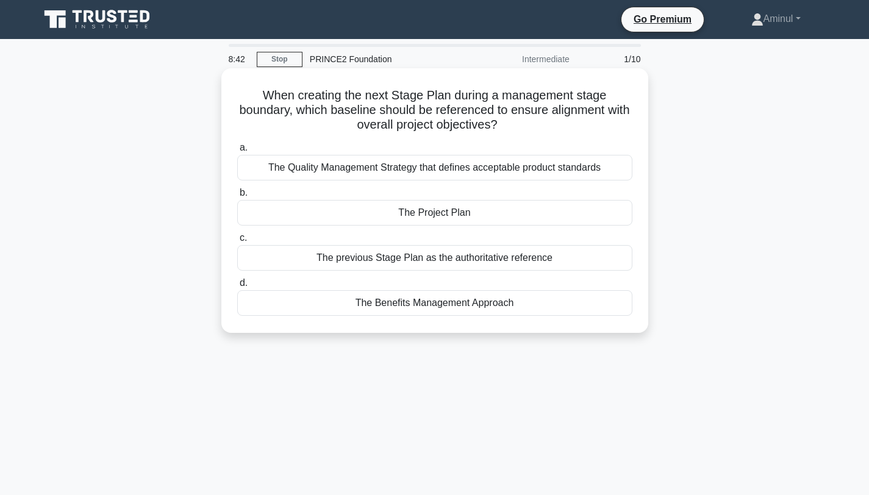
click at [530, 307] on div "The Benefits Management Approach" at bounding box center [434, 303] width 395 height 26
click at [237, 287] on input "d. The Benefits Management Approach" at bounding box center [237, 283] width 0 height 8
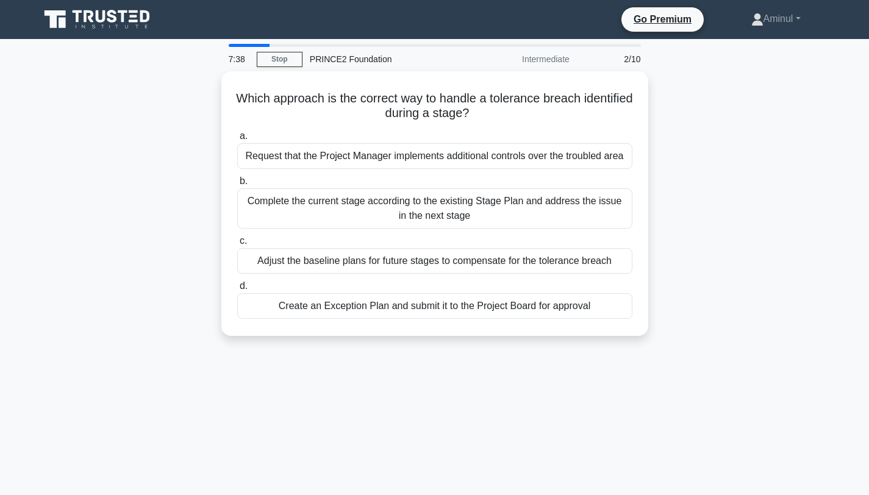
click at [530, 307] on div "Create an Exception Plan and submit it to the Project Board for approval" at bounding box center [434, 306] width 395 height 26
click at [237, 290] on input "d. Create an Exception Plan and submit it to the Project Board for approval" at bounding box center [237, 286] width 0 height 8
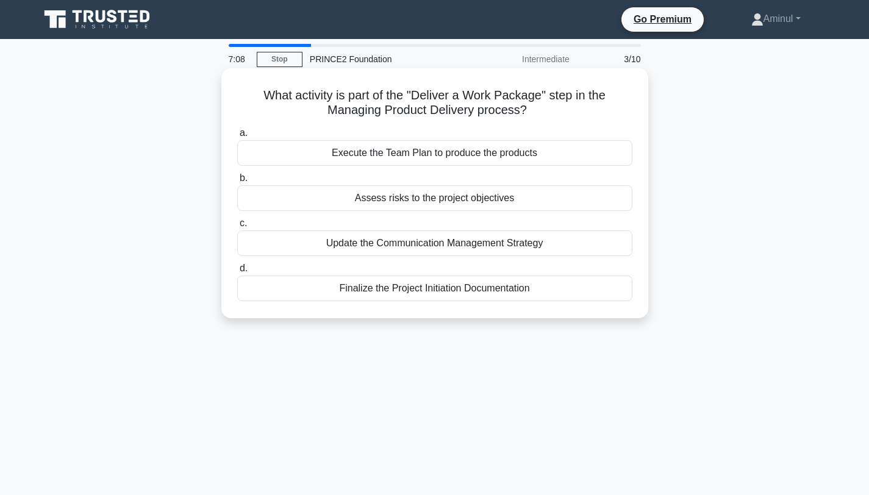
click at [548, 156] on div "Execute the Team Plan to produce the products" at bounding box center [434, 153] width 395 height 26
click at [237, 137] on input "a. Execute the Team Plan to produce the products" at bounding box center [237, 133] width 0 height 8
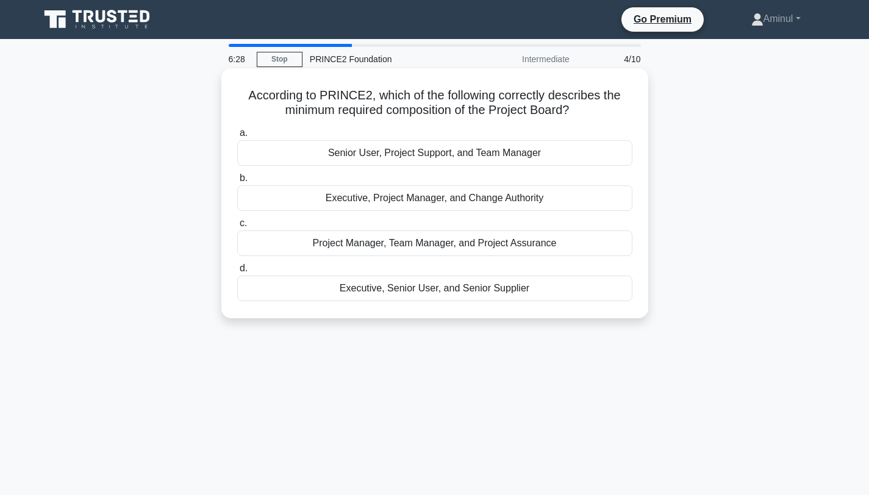
click at [525, 290] on div "Executive, Senior User, and Senior Supplier" at bounding box center [434, 289] width 395 height 26
click at [237, 273] on input "d. Executive, Senior User, and Senior Supplier" at bounding box center [237, 269] width 0 height 8
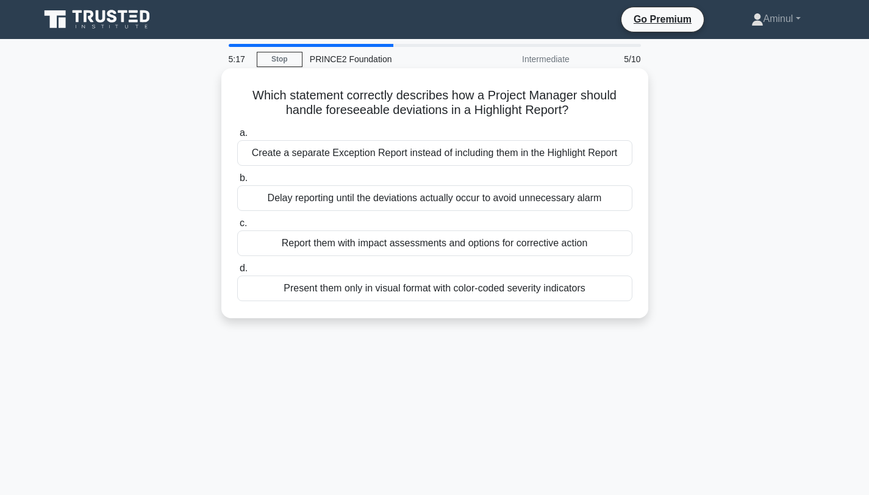
click at [533, 248] on div "Report them with impact assessments and options for corrective action" at bounding box center [434, 244] width 395 height 26
click at [237, 228] on input "c. Report them with impact assessments and options for corrective action" at bounding box center [237, 224] width 0 height 8
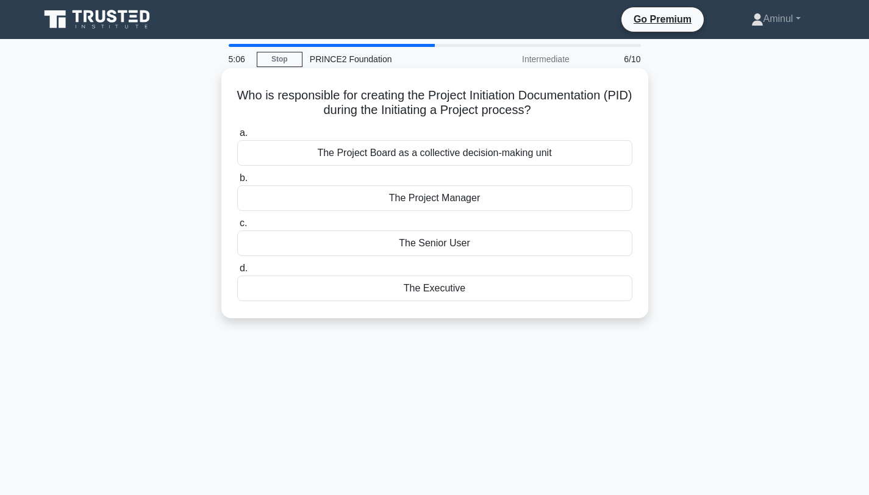
click at [485, 198] on div "The Project Manager" at bounding box center [434, 198] width 395 height 26
click at [237, 182] on input "b. The Project Manager" at bounding box center [237, 178] width 0 height 8
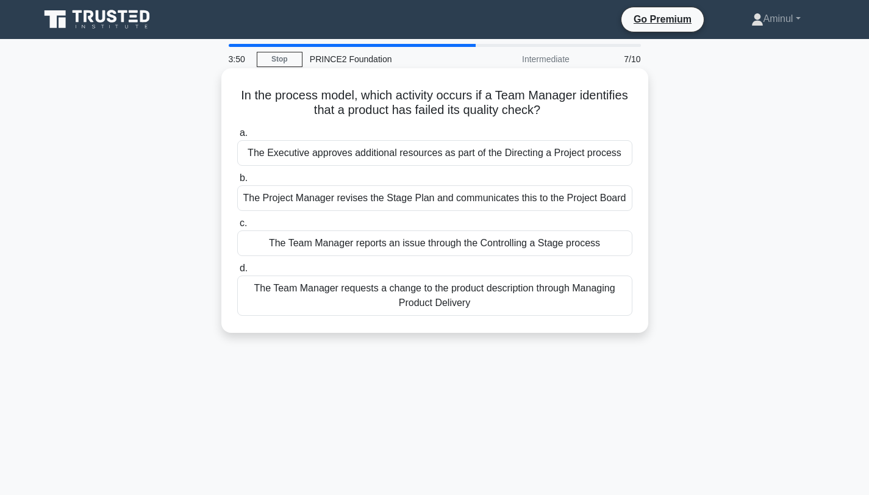
click at [448, 306] on div "The Team Manager requests a change to the product description through Managing …" at bounding box center [434, 296] width 395 height 40
click at [237, 273] on input "d. The Team Manager requests a change to the product description through Managi…" at bounding box center [237, 269] width 0 height 8
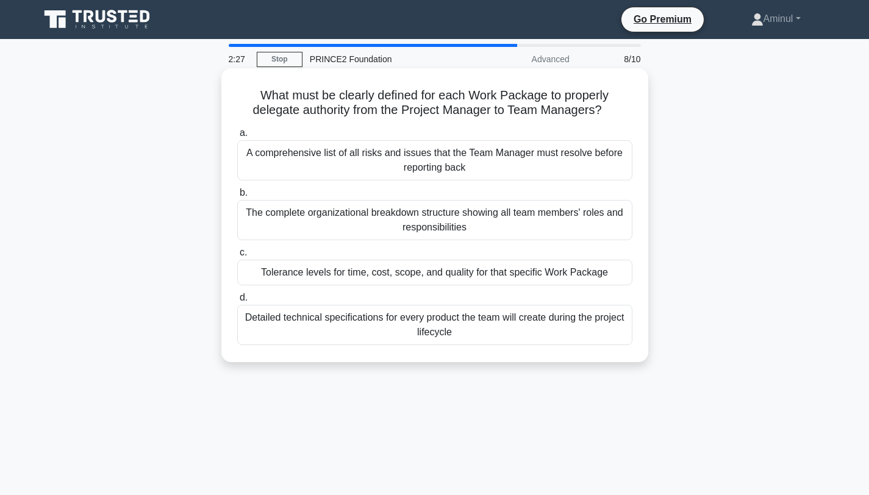
click at [492, 276] on div "Tolerance levels for time, cost, scope, and quality for that specific Work Pack…" at bounding box center [434, 273] width 395 height 26
click at [237, 257] on input "c. Tolerance levels for time, cost, scope, and quality for that specific Work P…" at bounding box center [237, 253] width 0 height 8
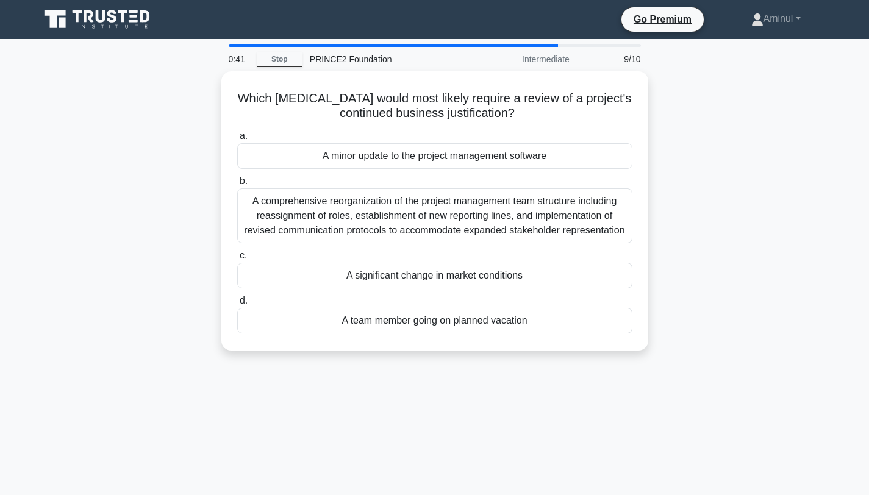
click at [492, 276] on div "A significant change in market conditions" at bounding box center [434, 276] width 395 height 26
click at [237, 260] on input "c. A significant change in market conditions" at bounding box center [237, 256] width 0 height 8
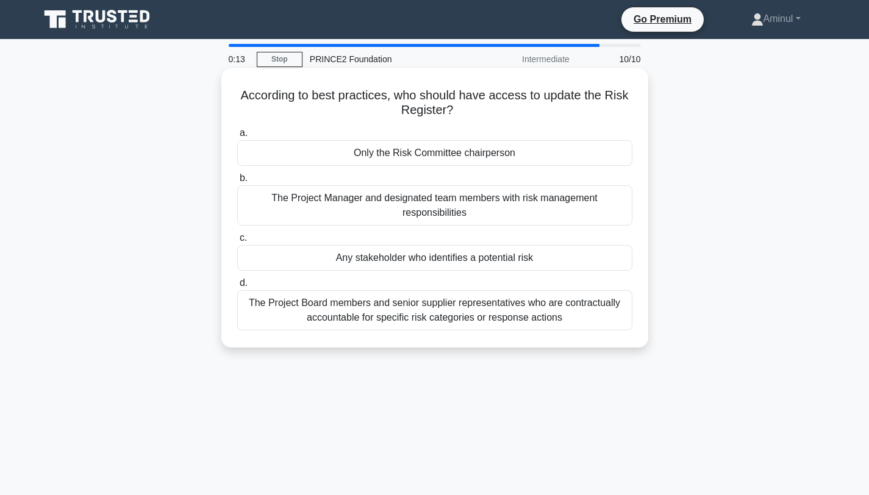
click at [490, 259] on div "Any stakeholder who identifies a potential risk" at bounding box center [434, 258] width 395 height 26
click at [237, 242] on input "c. Any stakeholder who identifies a potential risk" at bounding box center [237, 238] width 0 height 8
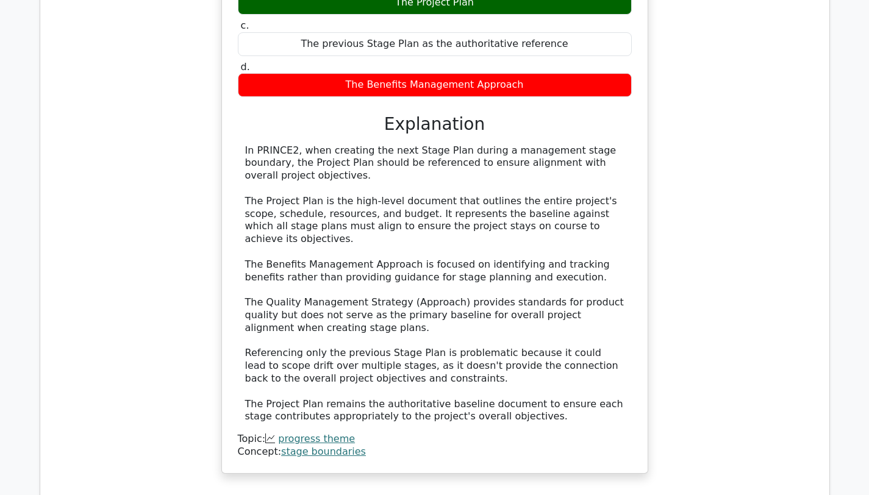
scroll to position [1185, 0]
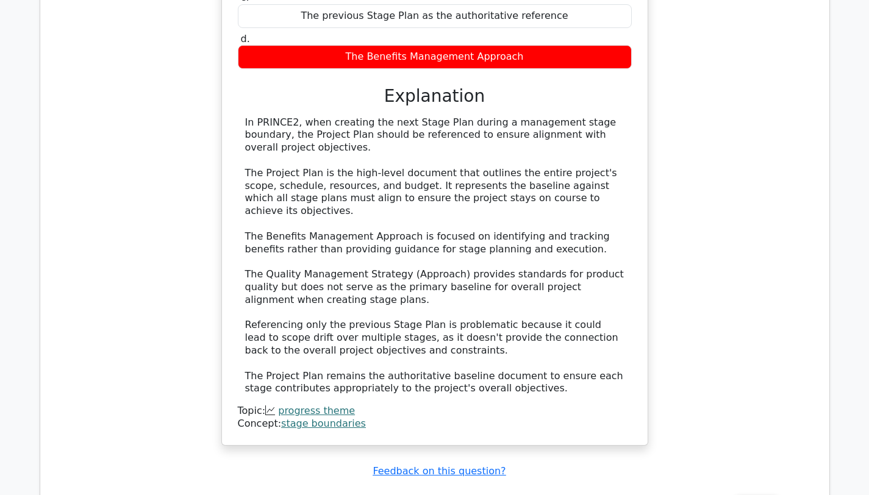
click at [654, 234] on div "When creating the next Stage Plan during a management stage boundary, which bas…" at bounding box center [435, 149] width 770 height 623
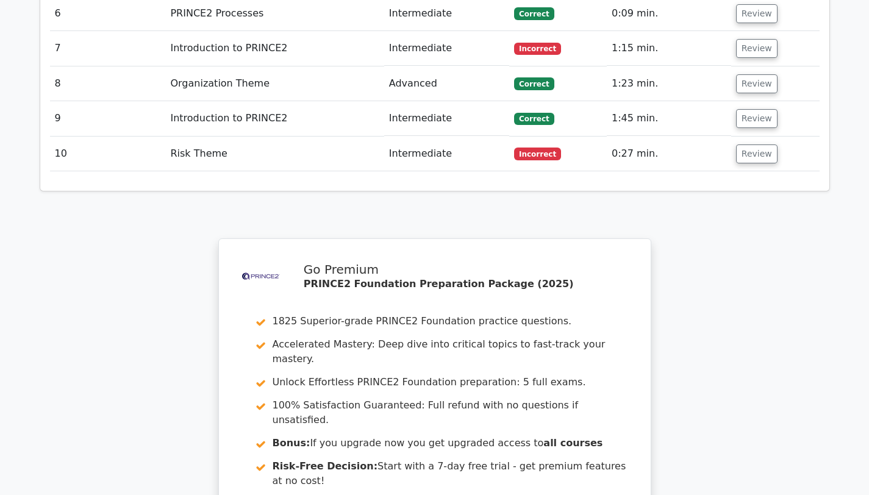
scroll to position [1822, 0]
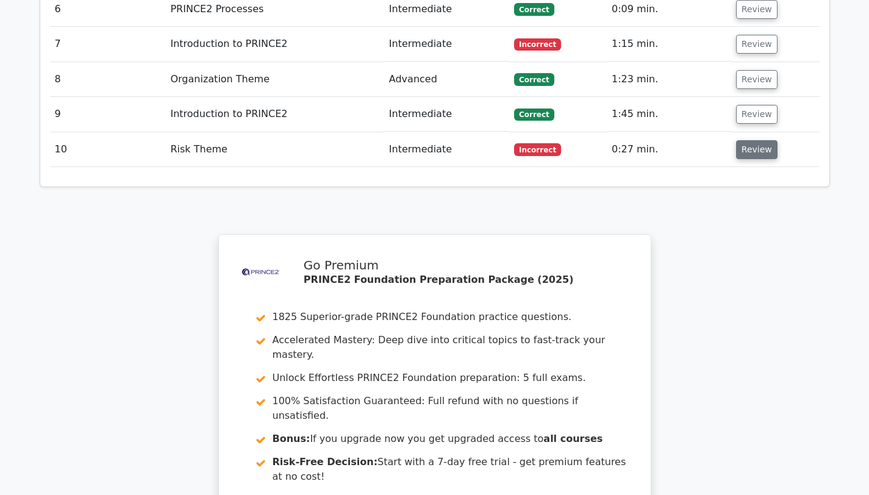
click at [751, 140] on button "Review" at bounding box center [756, 149] width 41 height 19
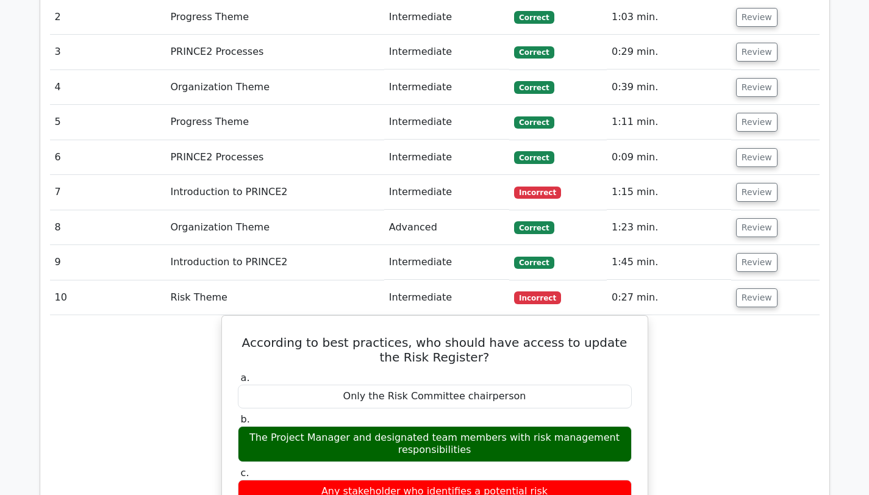
scroll to position [1661, 0]
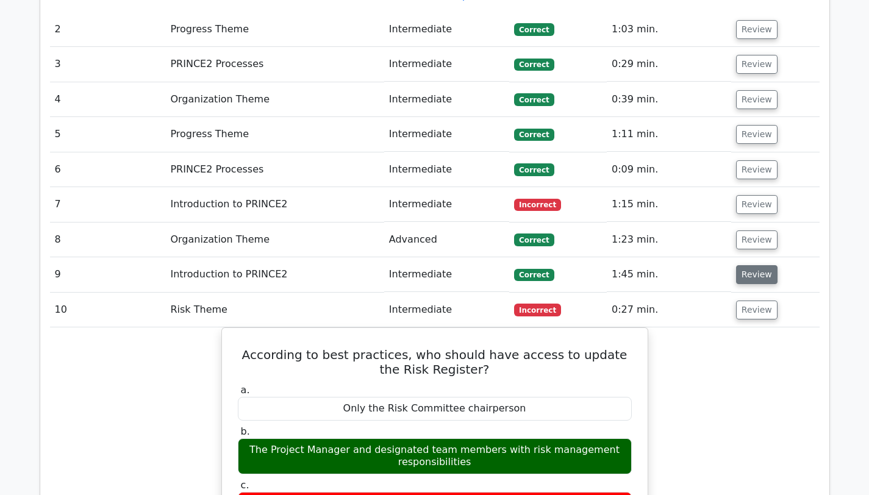
click at [759, 265] on button "Review" at bounding box center [756, 274] width 41 height 19
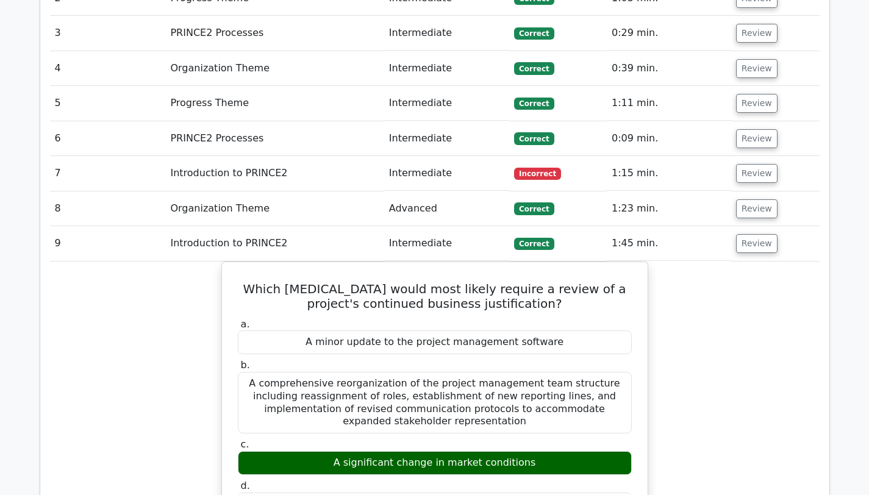
scroll to position [1611, 0]
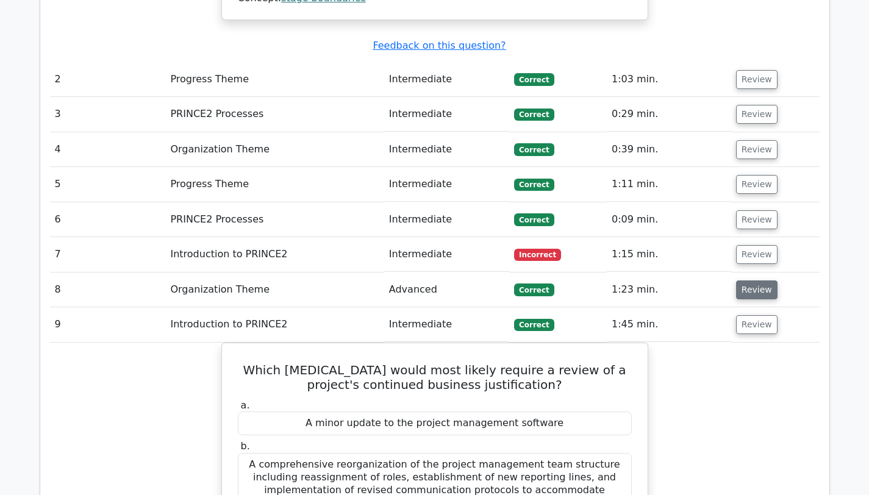
click at [745, 281] on button "Review" at bounding box center [756, 290] width 41 height 19
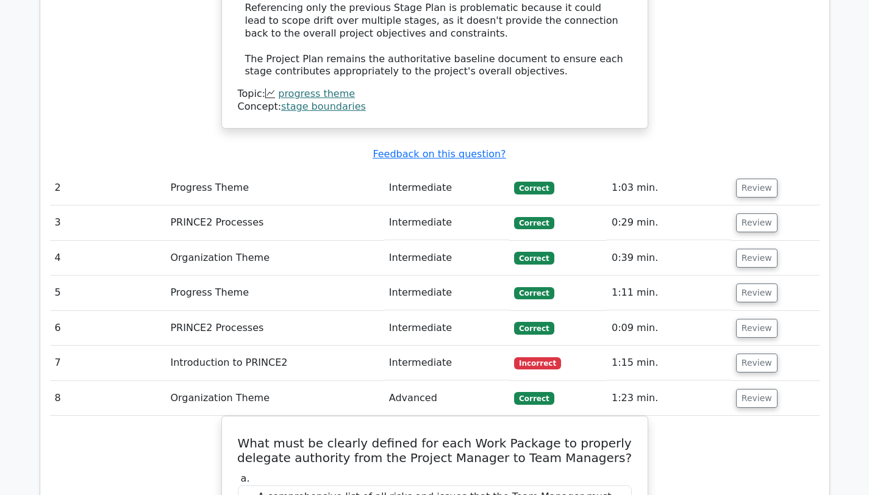
scroll to position [1493, 0]
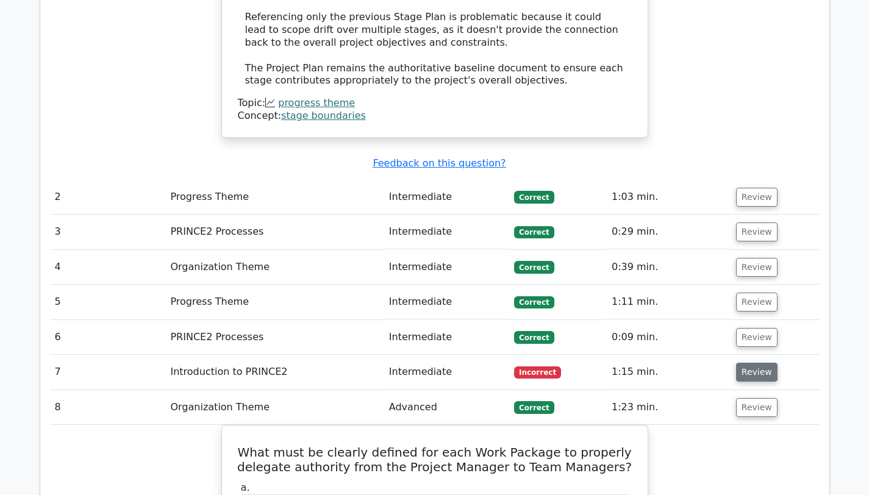
click at [757, 363] on button "Review" at bounding box center [756, 372] width 41 height 19
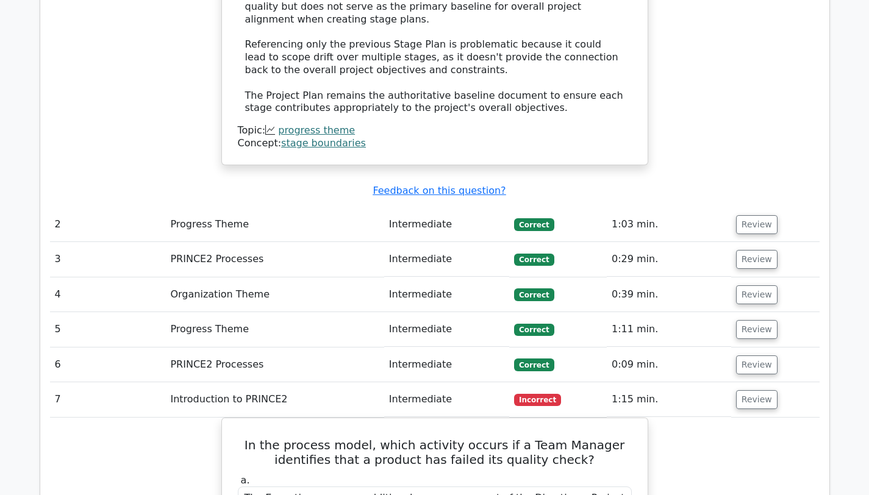
scroll to position [1520, 0]
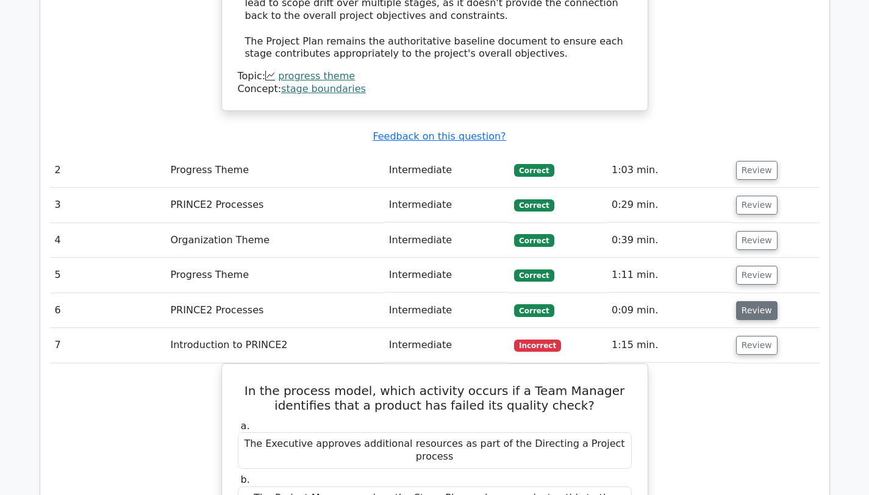
click at [753, 301] on button "Review" at bounding box center [756, 310] width 41 height 19
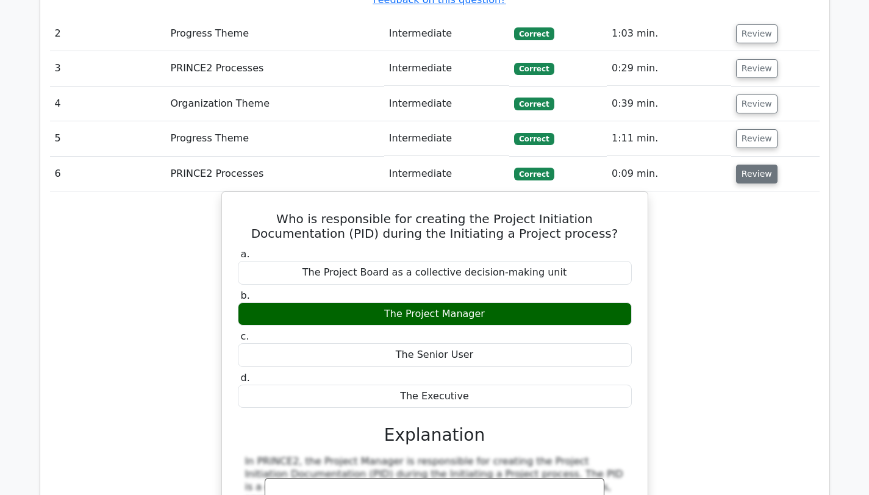
scroll to position [1661, 0]
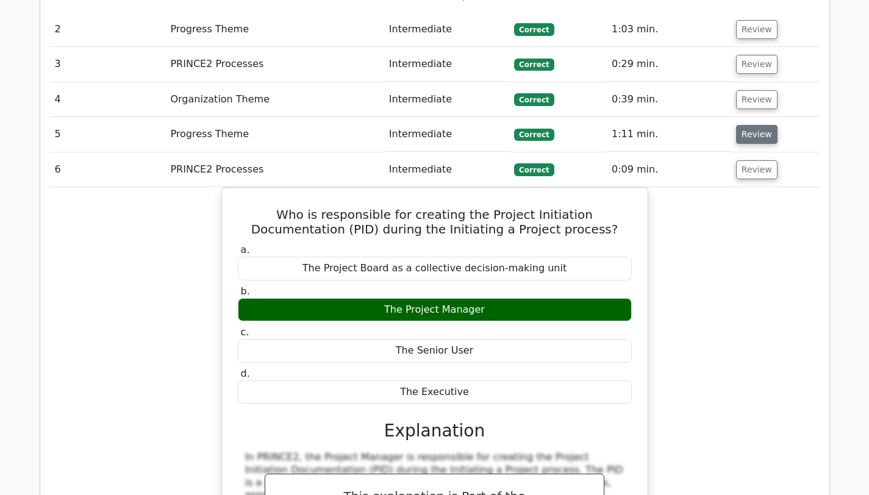
click at [752, 125] on button "Review" at bounding box center [756, 134] width 41 height 19
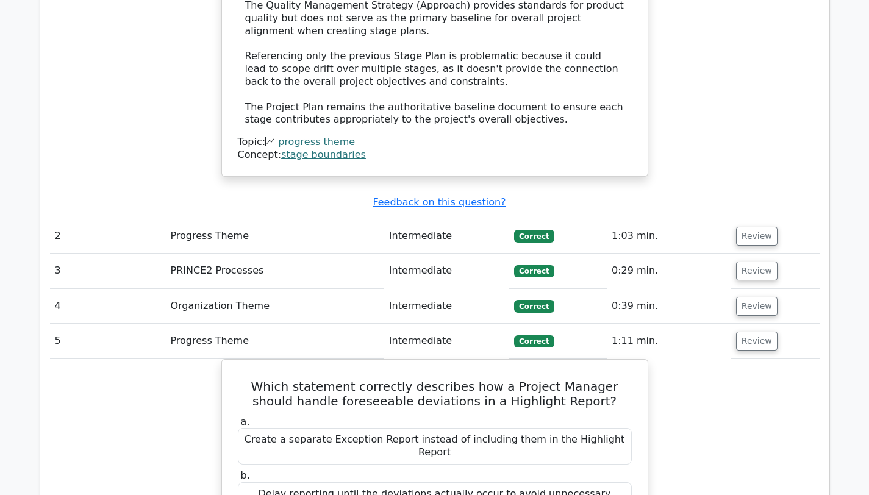
scroll to position [1441, 0]
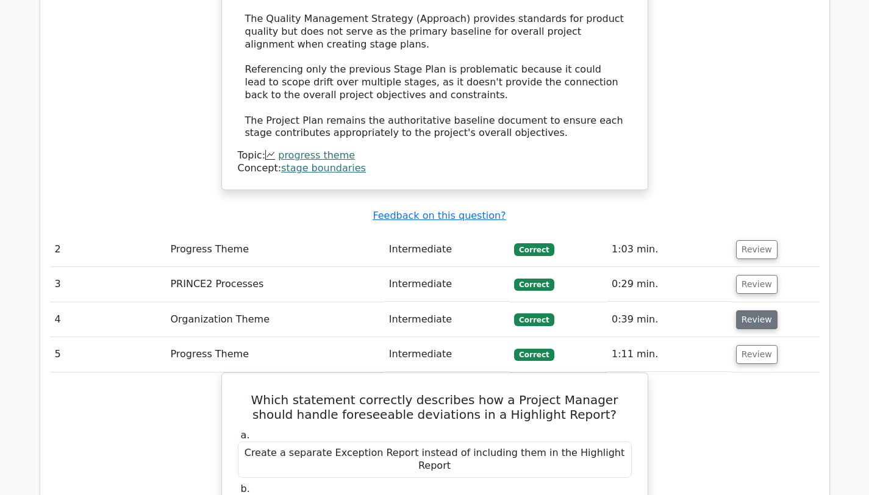
click at [749, 311] on button "Review" at bounding box center [756, 320] width 41 height 19
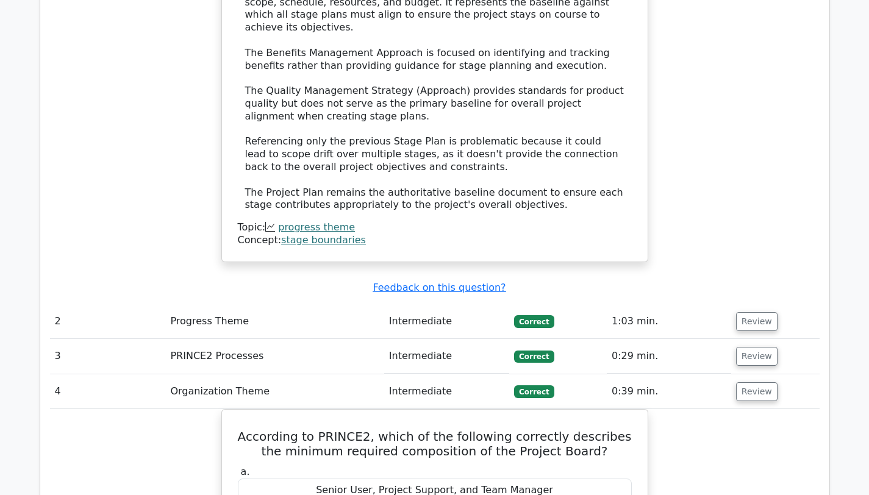
scroll to position [1383, 0]
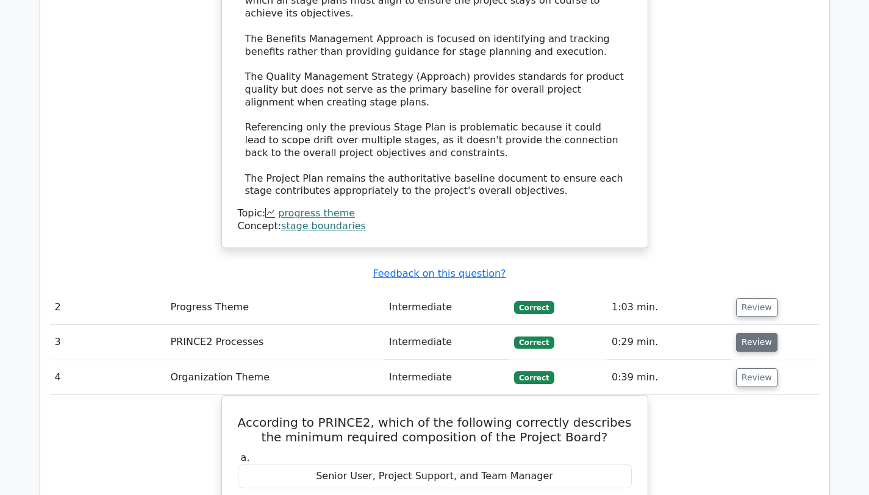
click at [744, 333] on button "Review" at bounding box center [756, 342] width 41 height 19
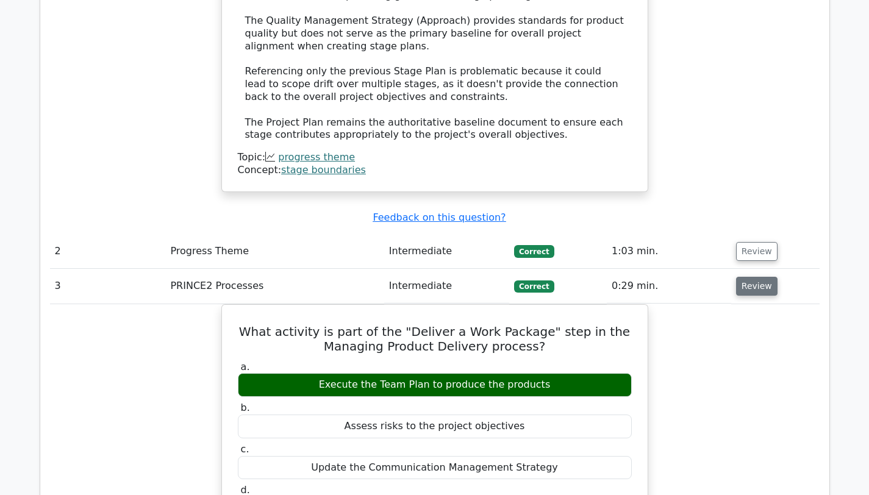
scroll to position [1350, 0]
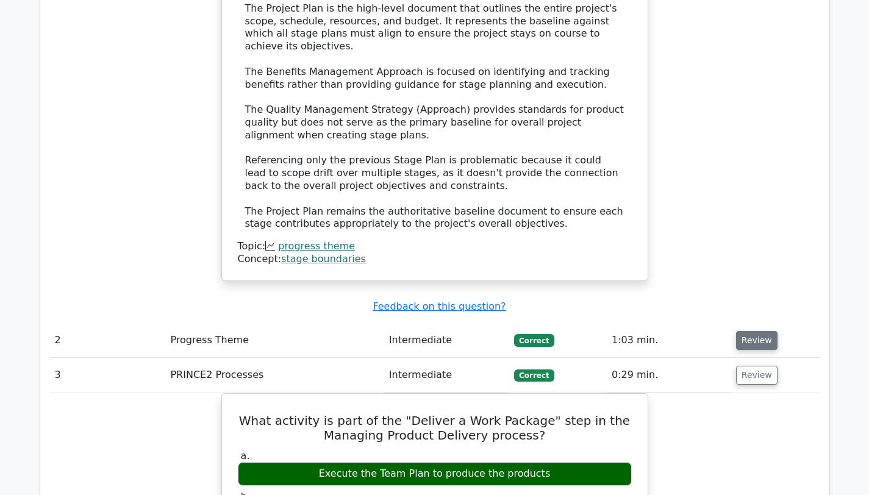
click at [757, 331] on button "Review" at bounding box center [756, 340] width 41 height 19
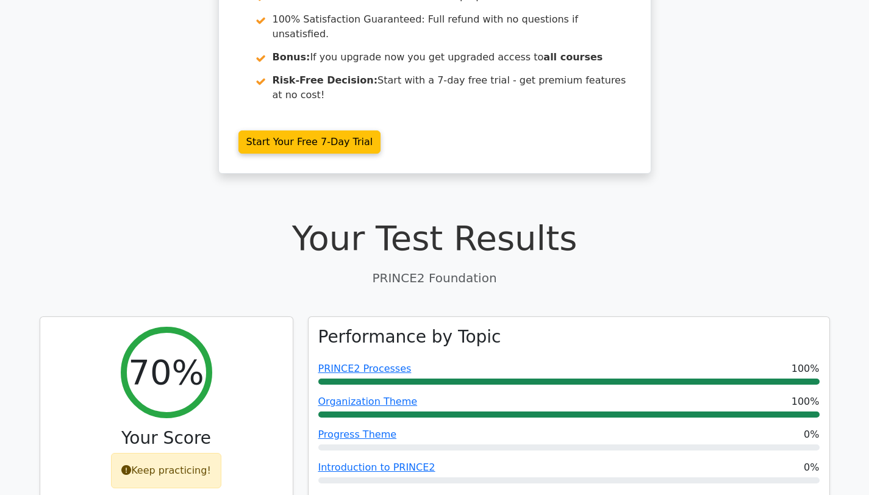
scroll to position [0, 0]
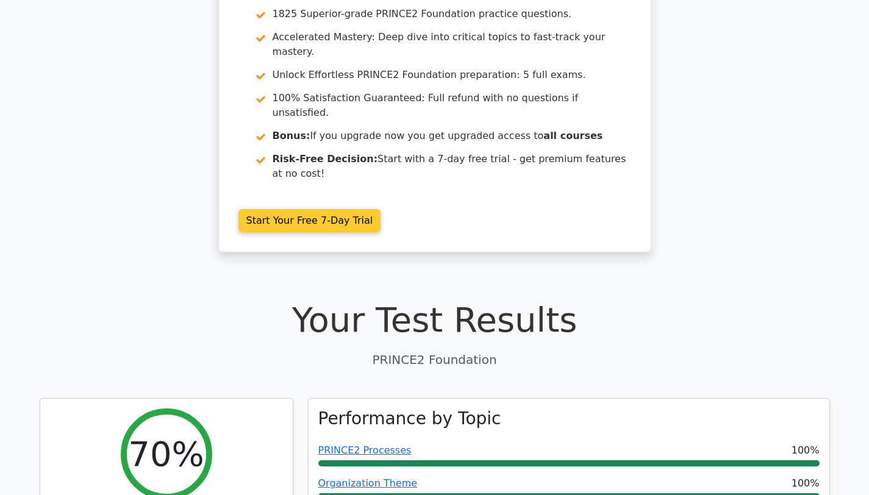
scroll to position [107, 0]
